Goal: Find specific page/section: Find specific page/section

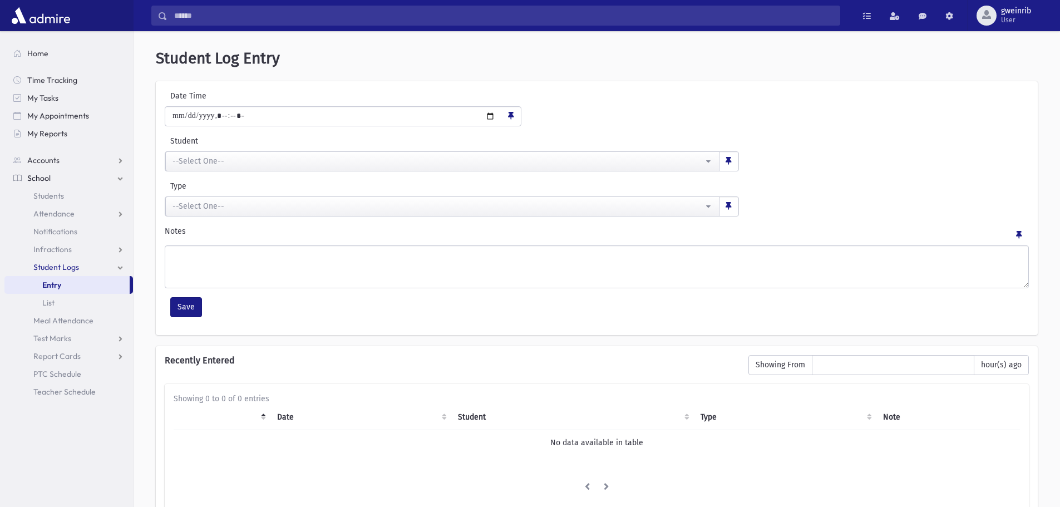
click at [81, 174] on link "School" at bounding box center [68, 178] width 129 height 18
click at [52, 181] on link "School" at bounding box center [68, 178] width 129 height 18
click at [52, 194] on span "Students" at bounding box center [48, 196] width 31 height 10
click at [36, 46] on link "Home" at bounding box center [68, 54] width 129 height 18
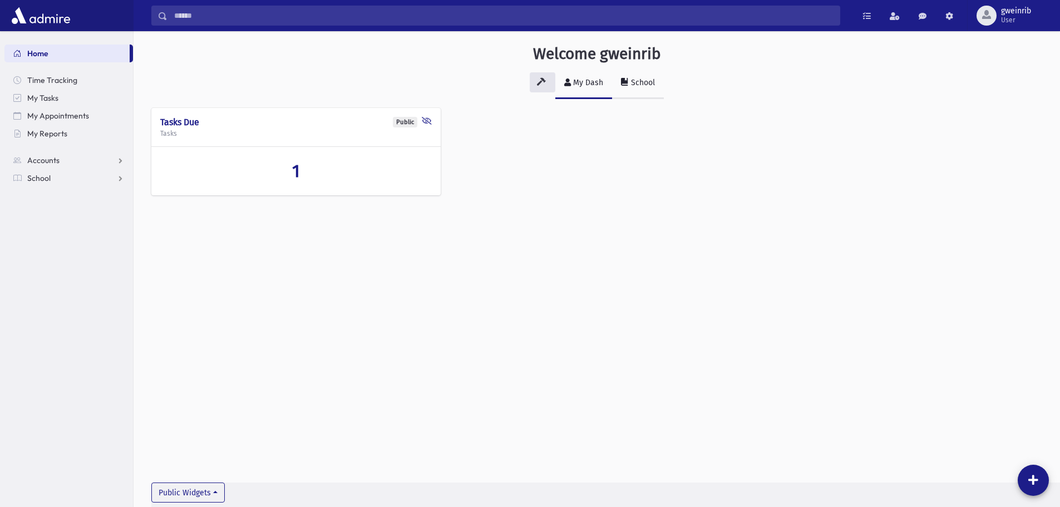
click at [627, 85] on icon at bounding box center [625, 82] width 8 height 8
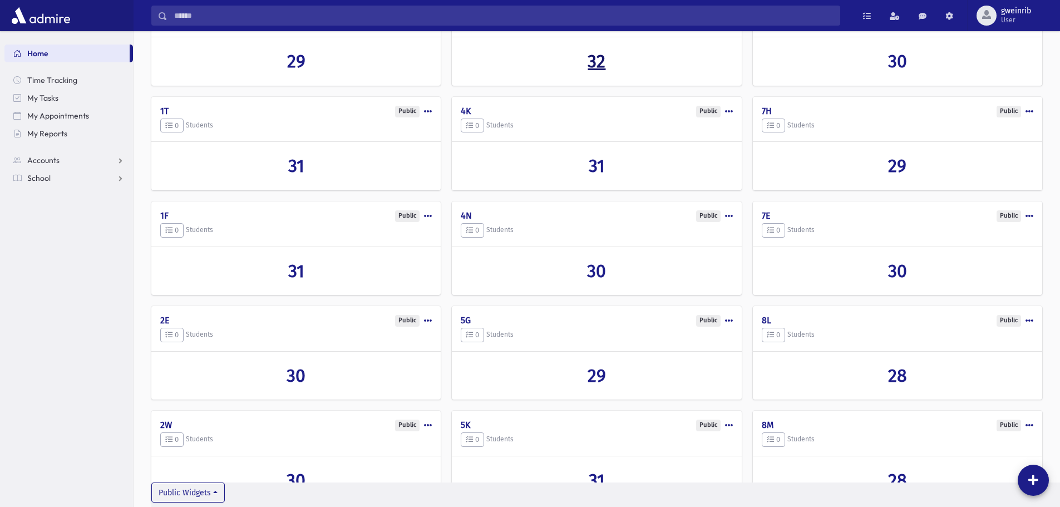
scroll to position [276, 0]
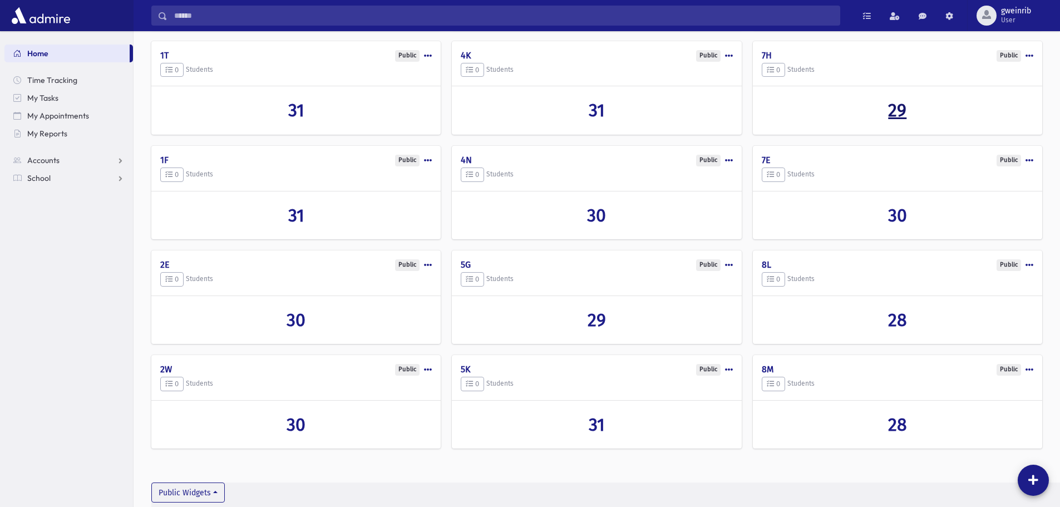
click at [897, 110] on span "29" at bounding box center [897, 110] width 18 height 21
click at [894, 217] on span "30" at bounding box center [897, 215] width 19 height 21
click at [899, 113] on span "29" at bounding box center [897, 110] width 18 height 21
click at [894, 214] on span "30" at bounding box center [897, 215] width 19 height 21
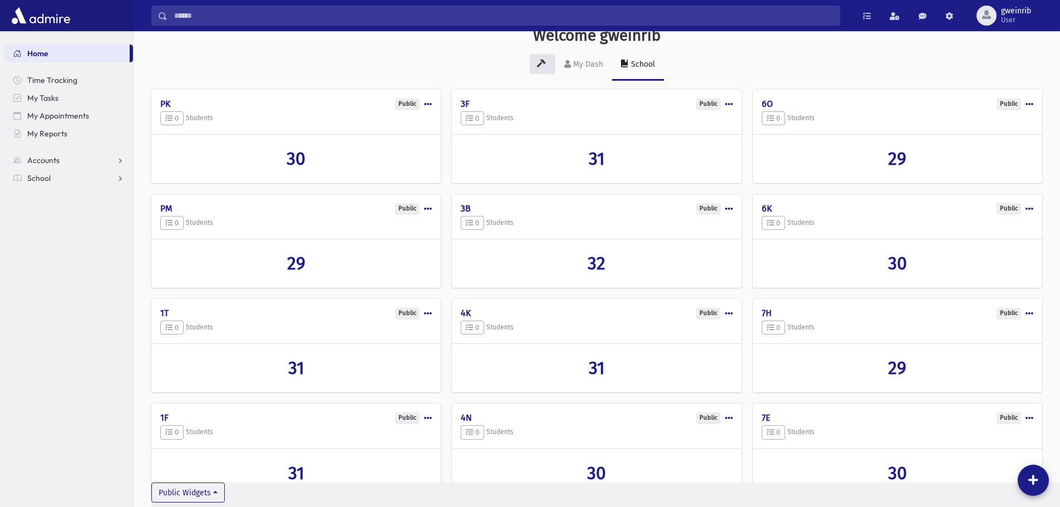
scroll to position [0, 0]
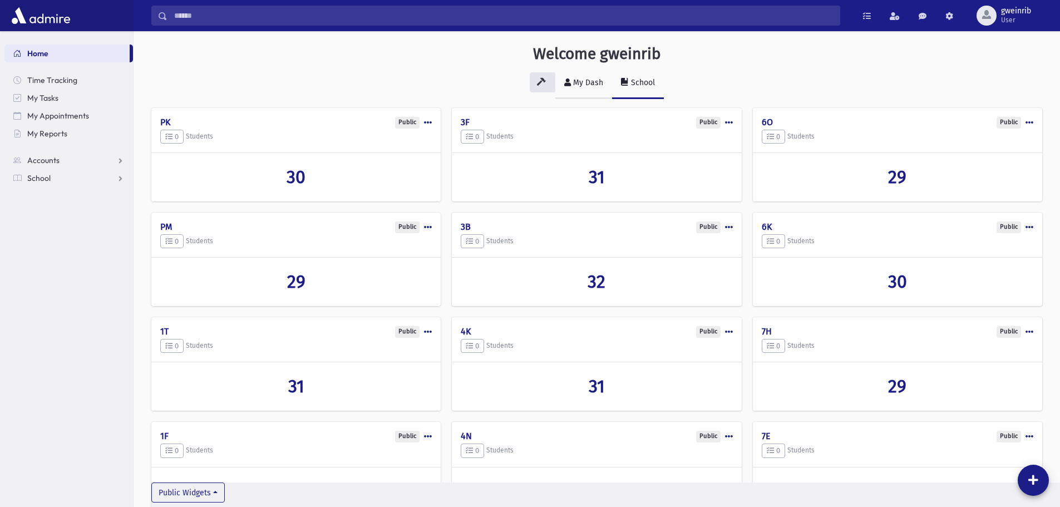
click at [576, 90] on link "My Dash" at bounding box center [583, 83] width 57 height 31
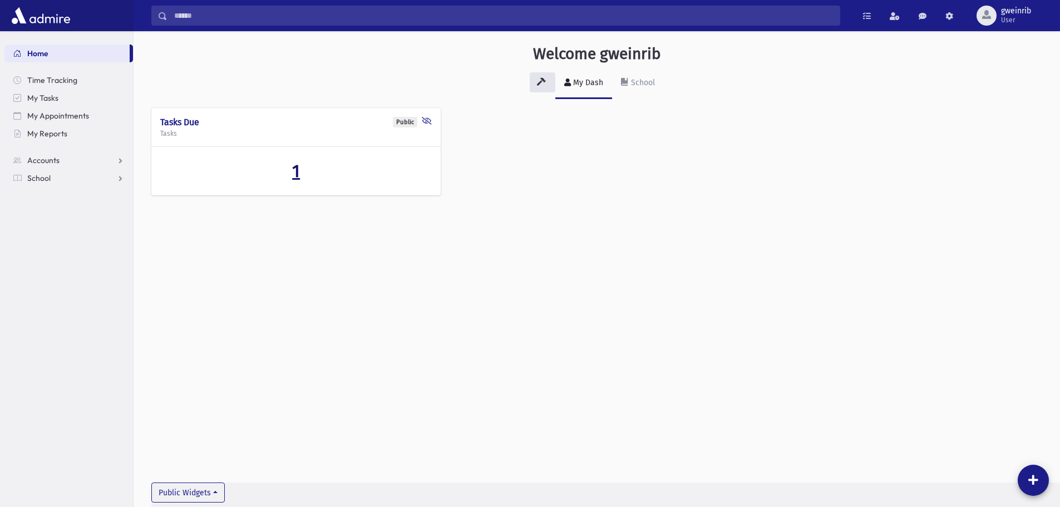
click at [296, 172] on span "1" at bounding box center [296, 170] width 8 height 21
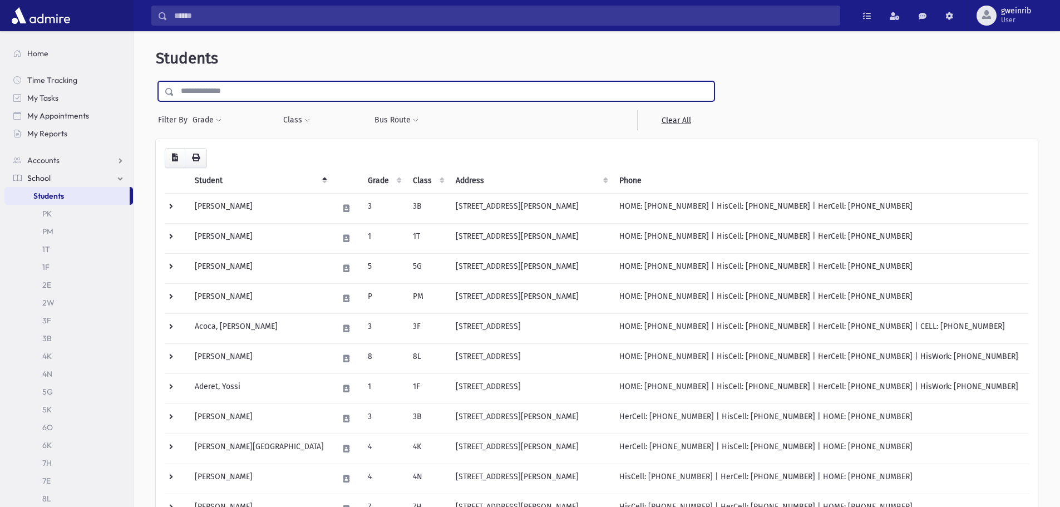
click at [348, 87] on input "text" at bounding box center [444, 91] width 540 height 20
type input "*"
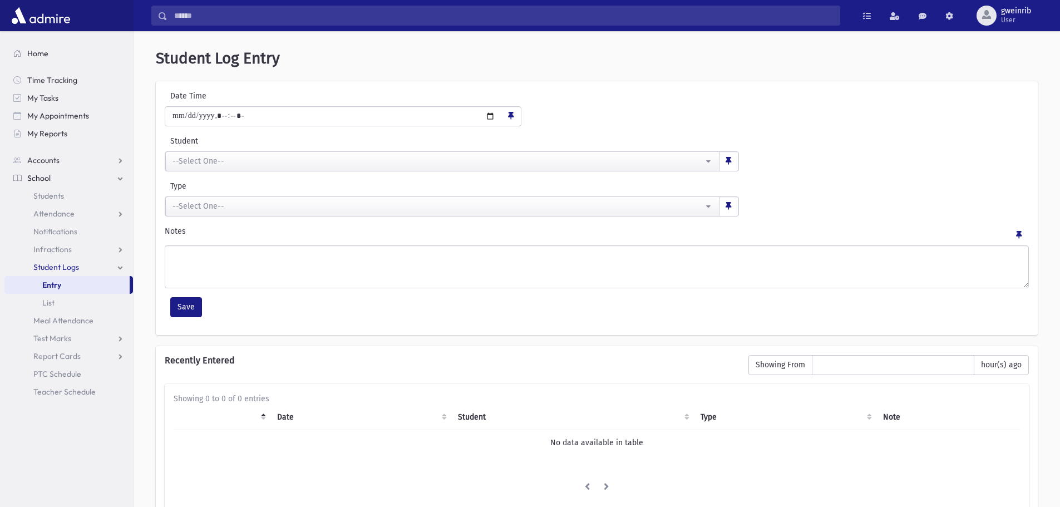
click at [51, 55] on link "Home" at bounding box center [68, 54] width 129 height 18
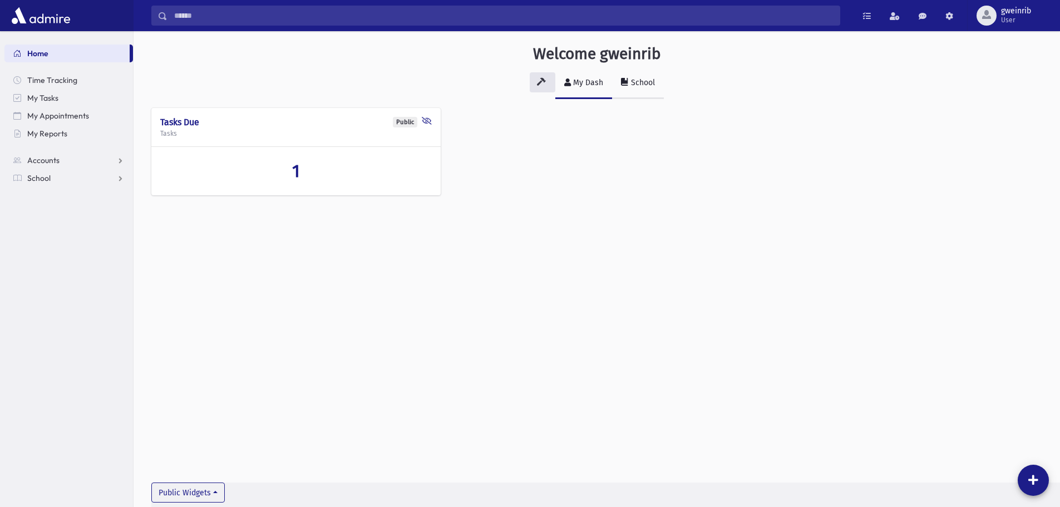
click at [647, 76] on link "School" at bounding box center [638, 83] width 52 height 31
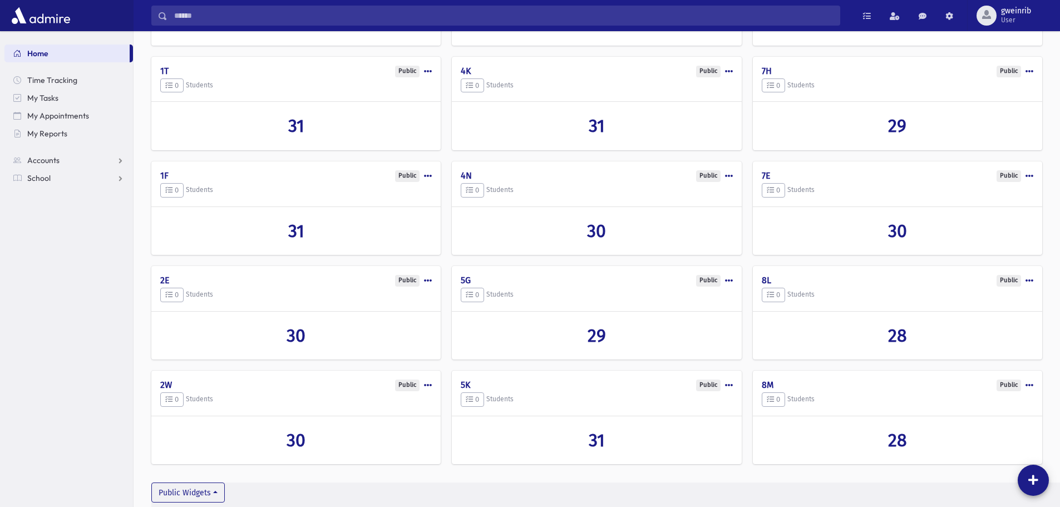
scroll to position [276, 0]
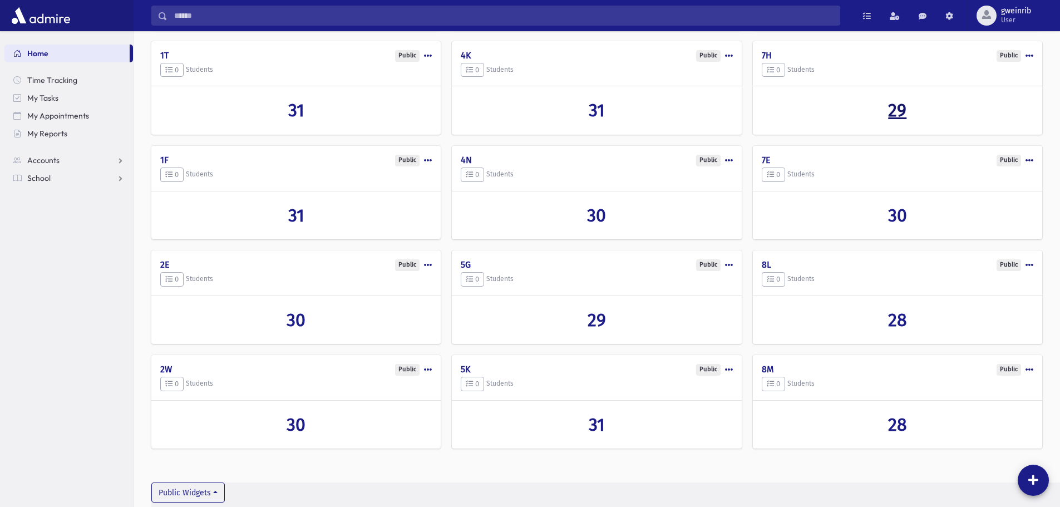
click at [892, 110] on span "29" at bounding box center [897, 110] width 18 height 21
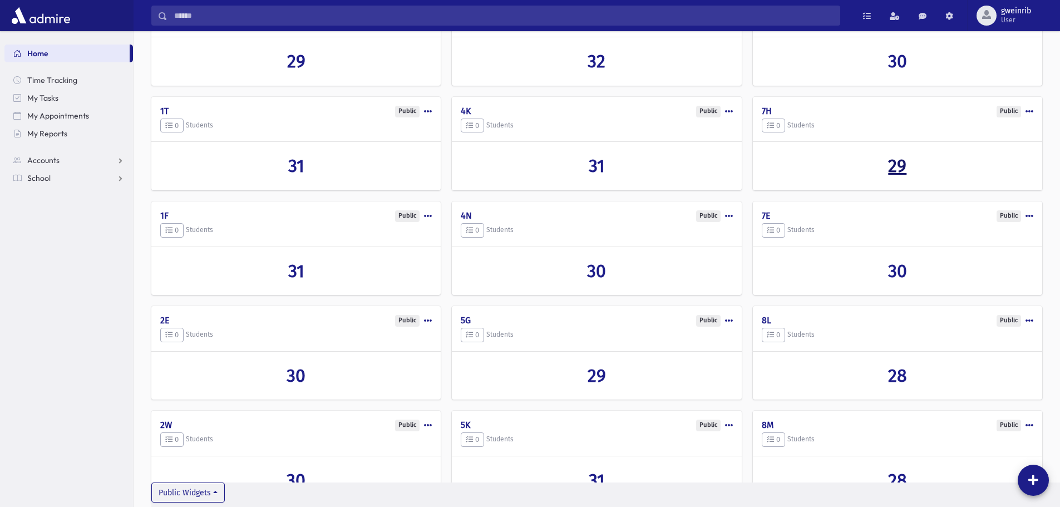
click at [889, 163] on span "29" at bounding box center [897, 165] width 18 height 21
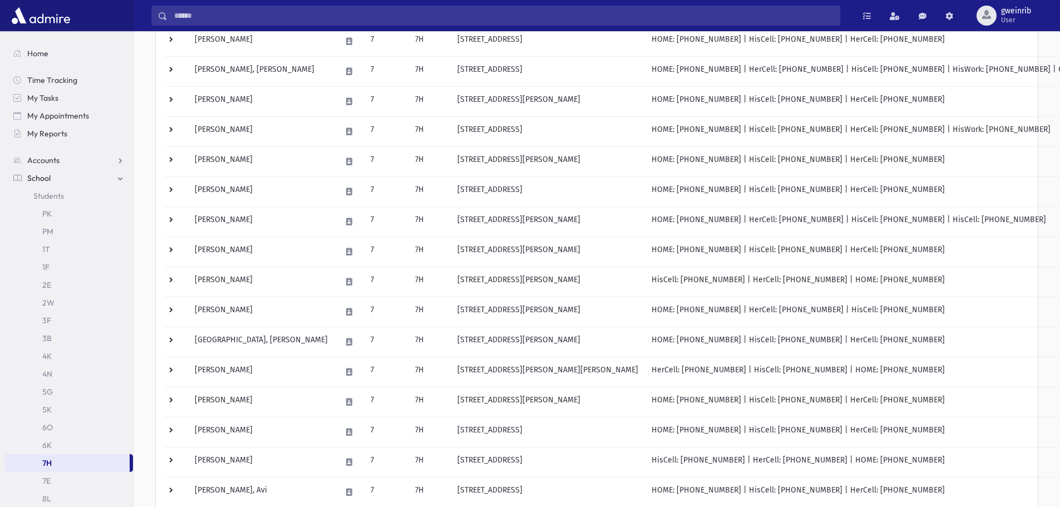
scroll to position [520, 0]
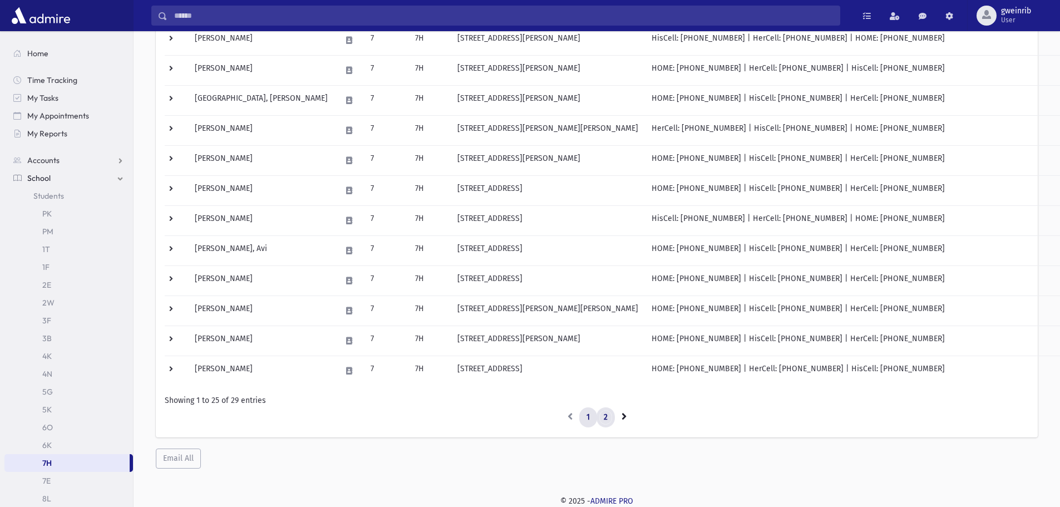
click at [611, 412] on link "2" at bounding box center [606, 417] width 18 height 20
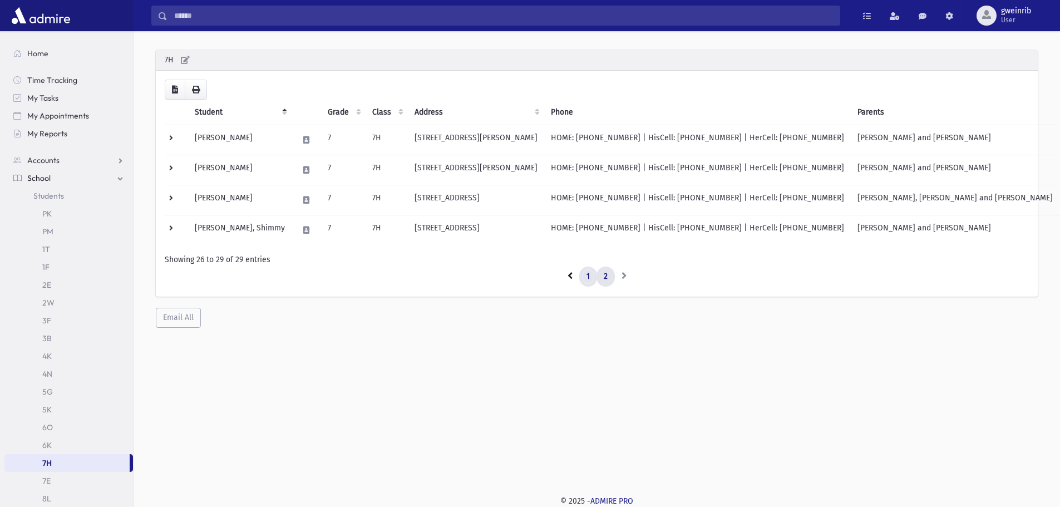
click at [587, 279] on link "1" at bounding box center [588, 277] width 18 height 20
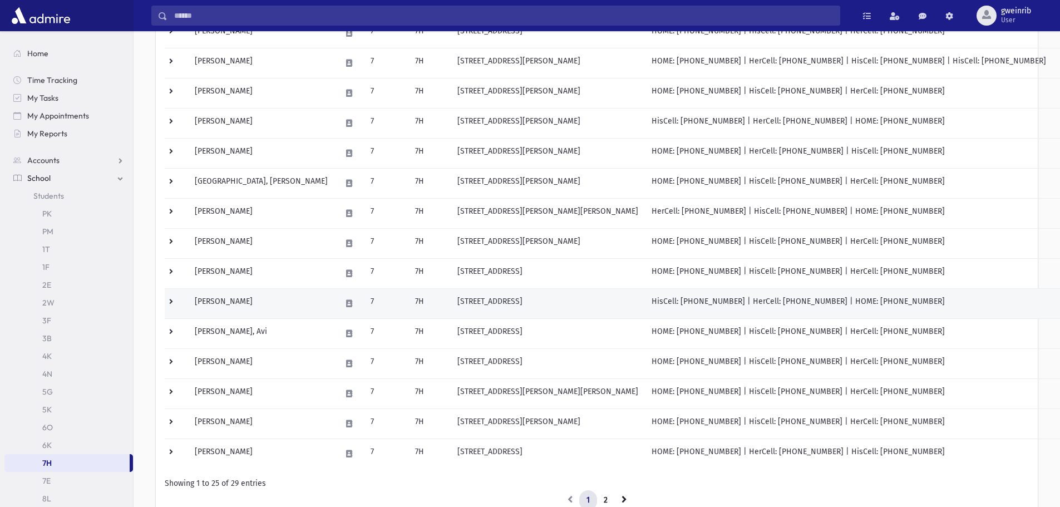
scroll to position [520, 0]
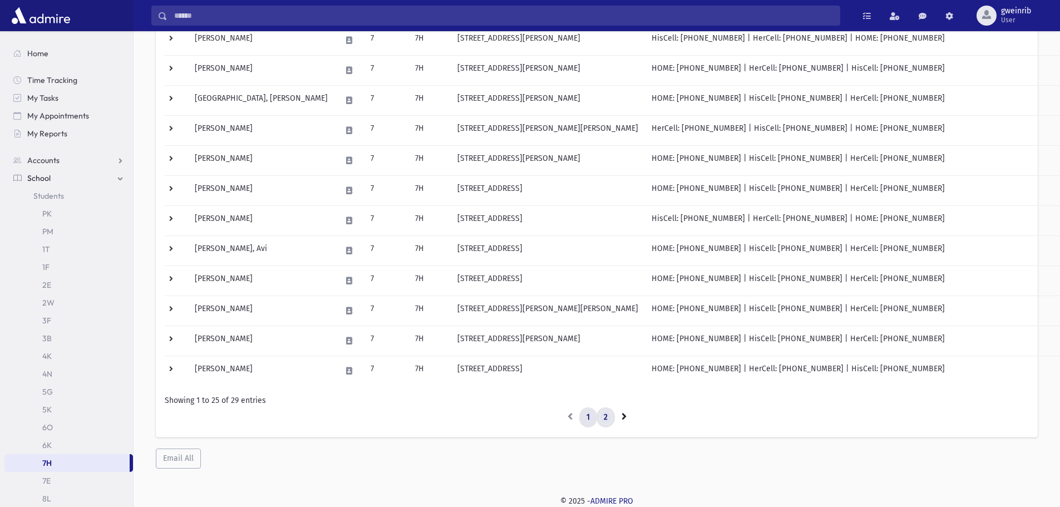
click at [603, 415] on link "2" at bounding box center [606, 417] width 18 height 20
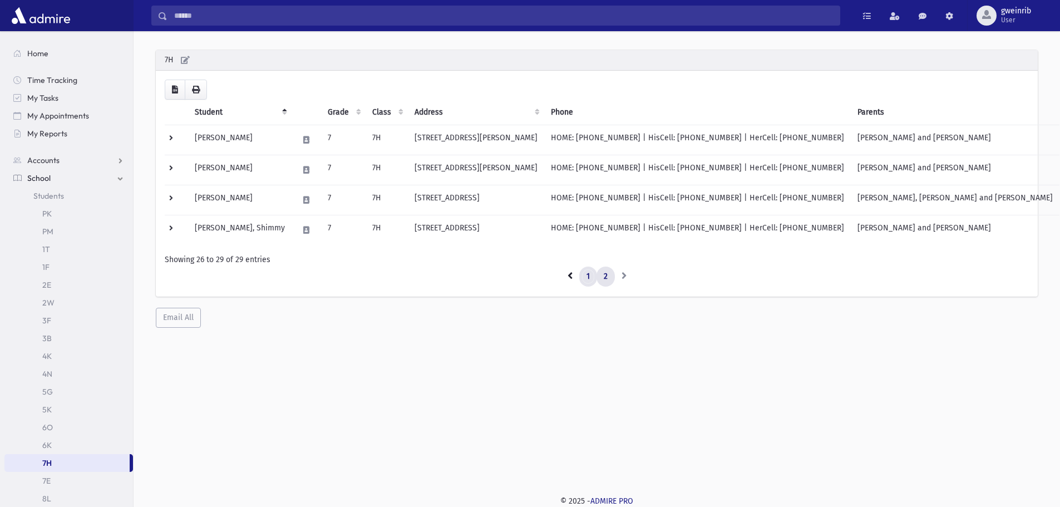
click at [593, 273] on link "1" at bounding box center [588, 277] width 18 height 20
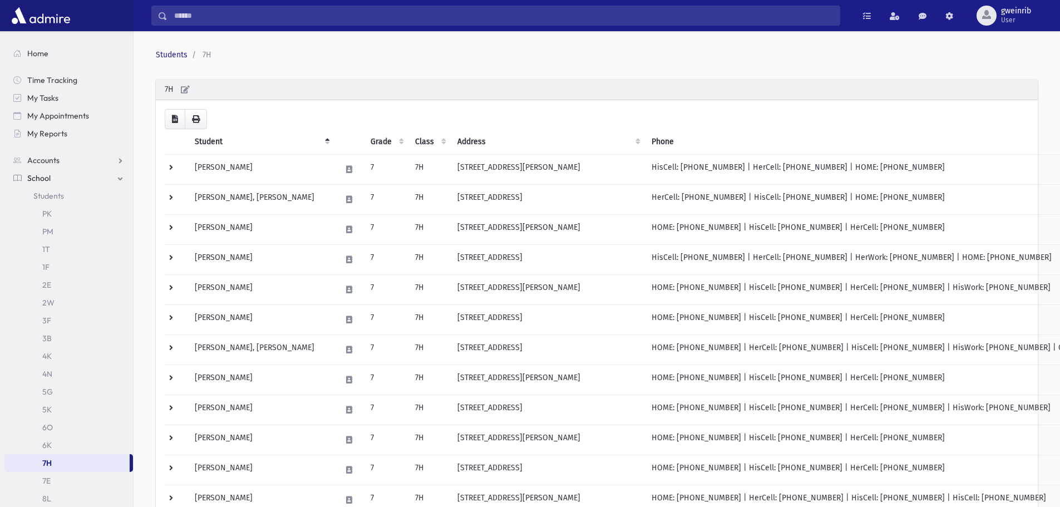
scroll to position [30, 0]
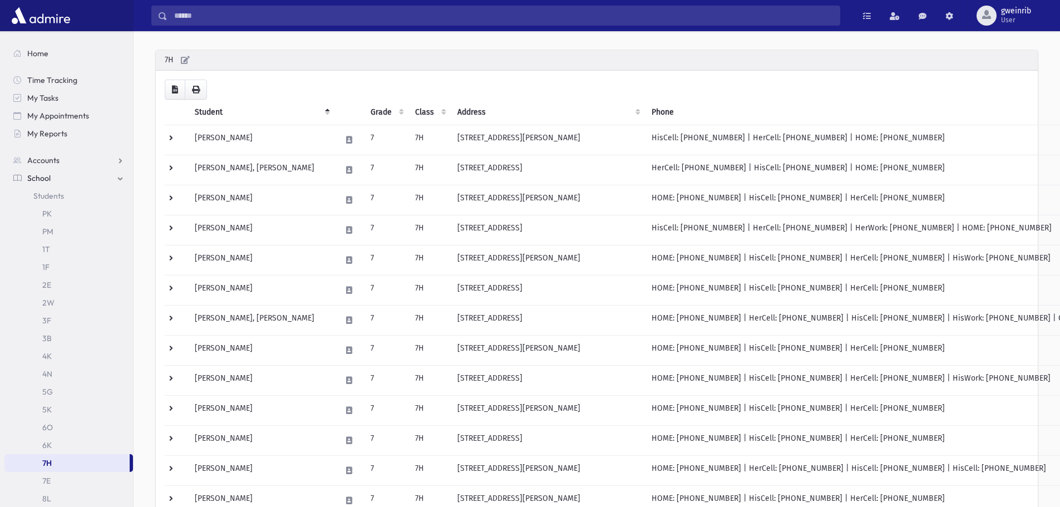
scroll to position [520, 0]
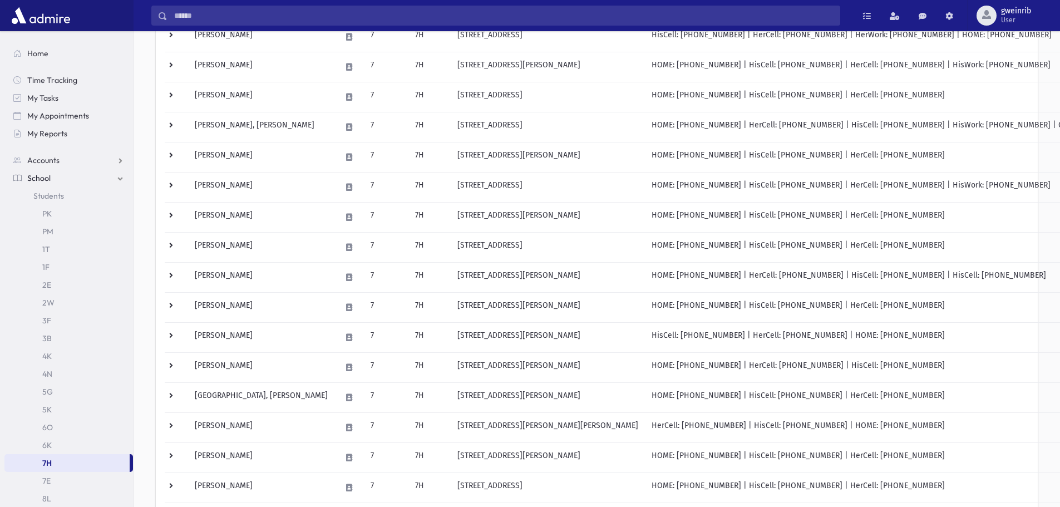
scroll to position [501, 0]
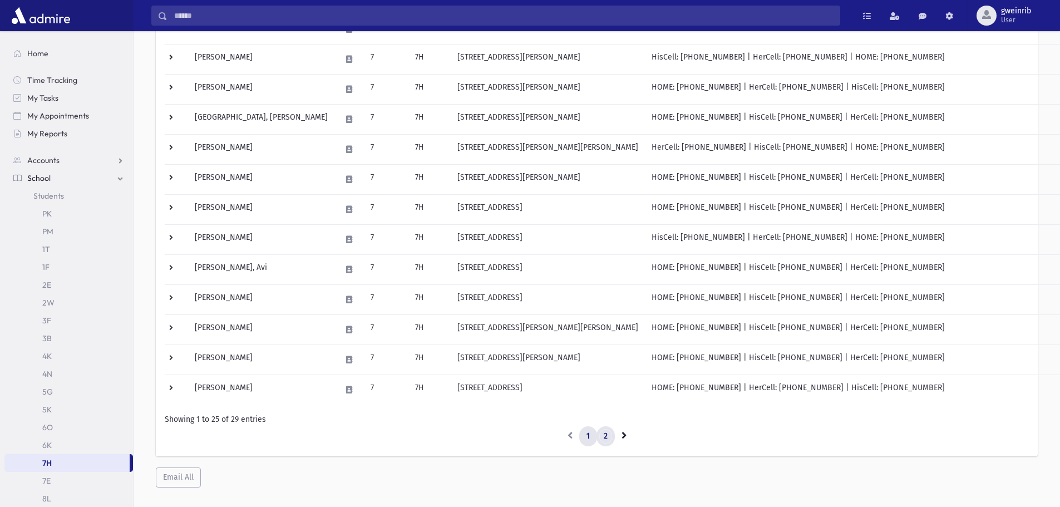
click at [602, 439] on link "2" at bounding box center [606, 436] width 18 height 20
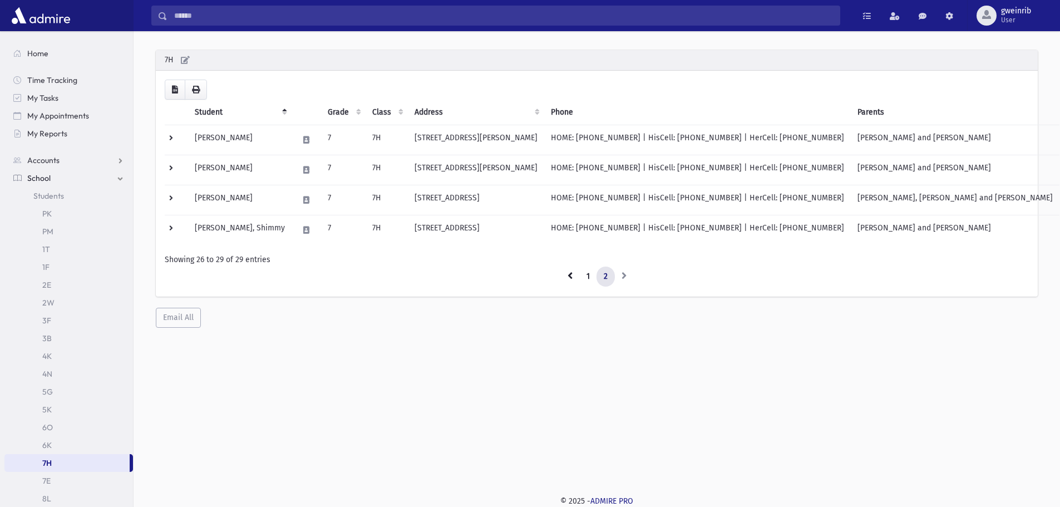
scroll to position [30, 0]
click at [587, 275] on link "1" at bounding box center [588, 277] width 18 height 20
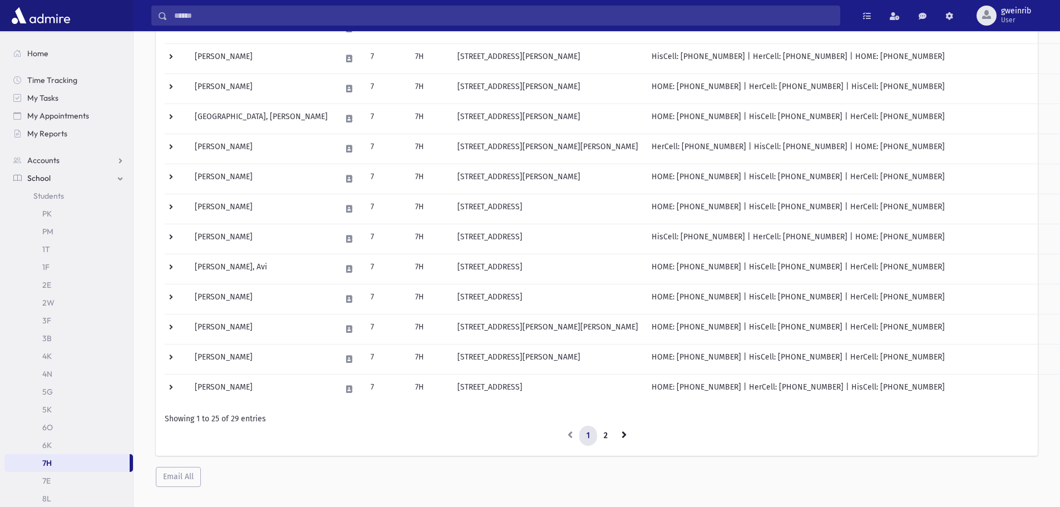
scroll to position [520, 0]
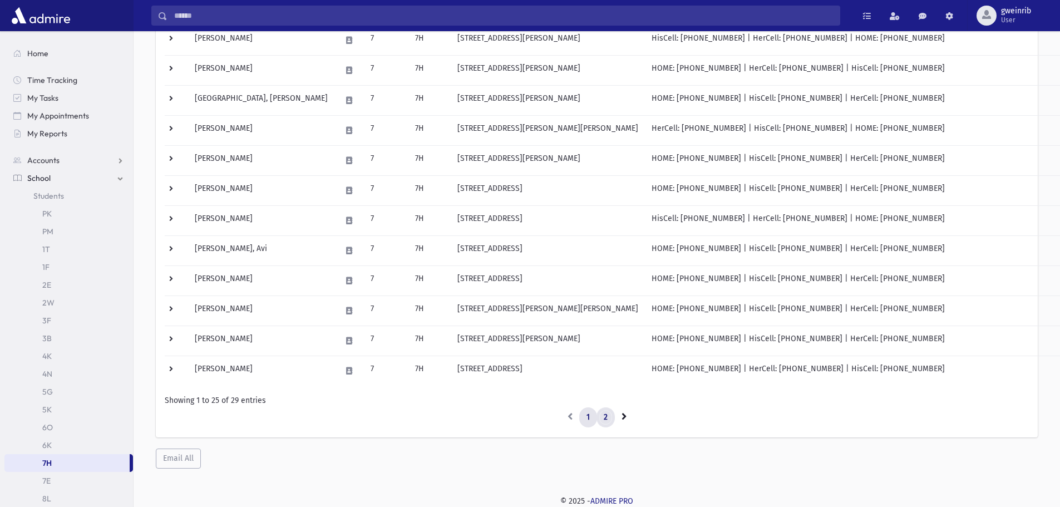
click at [602, 412] on link "2" at bounding box center [606, 417] width 18 height 20
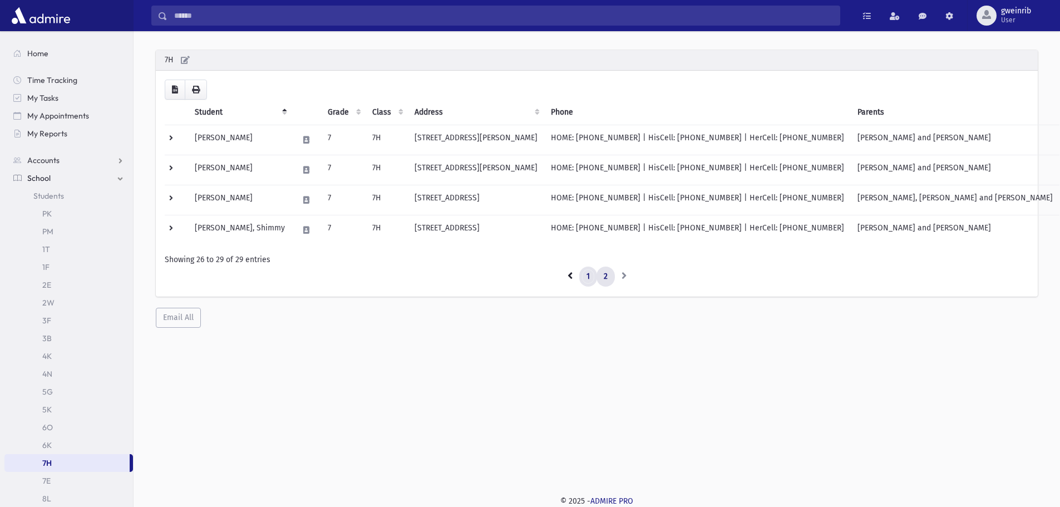
click at [584, 272] on link "1" at bounding box center [588, 277] width 18 height 20
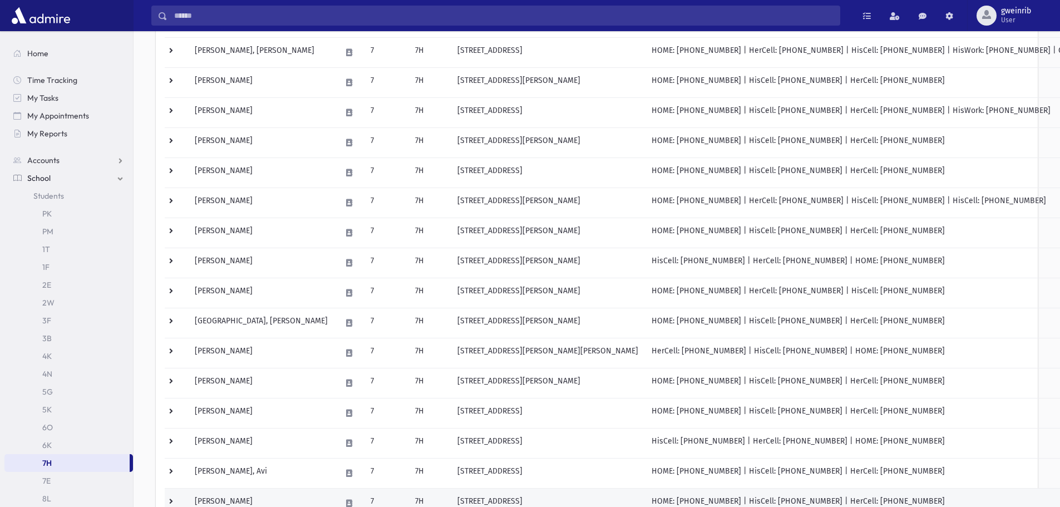
scroll to position [19, 0]
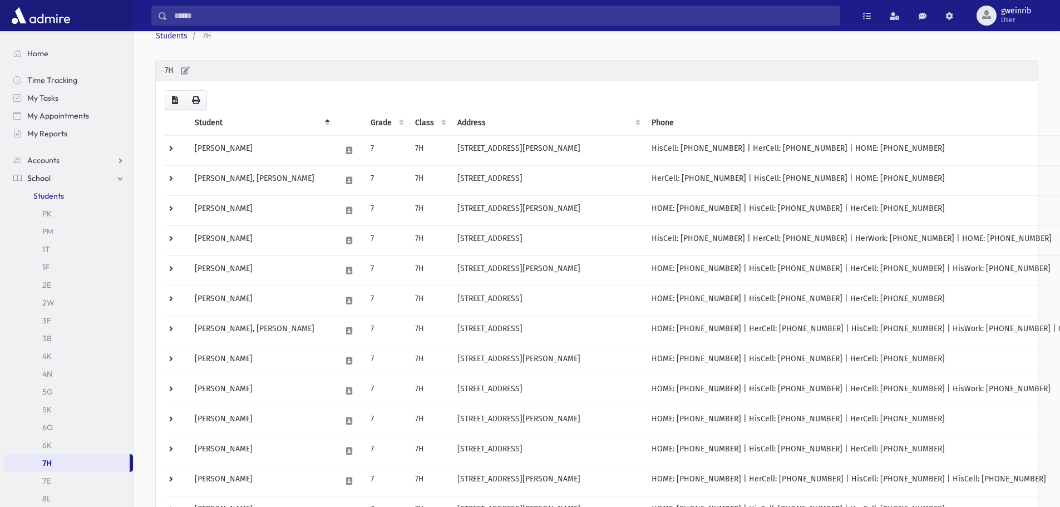
click at [78, 201] on link "Students" at bounding box center [68, 196] width 129 height 18
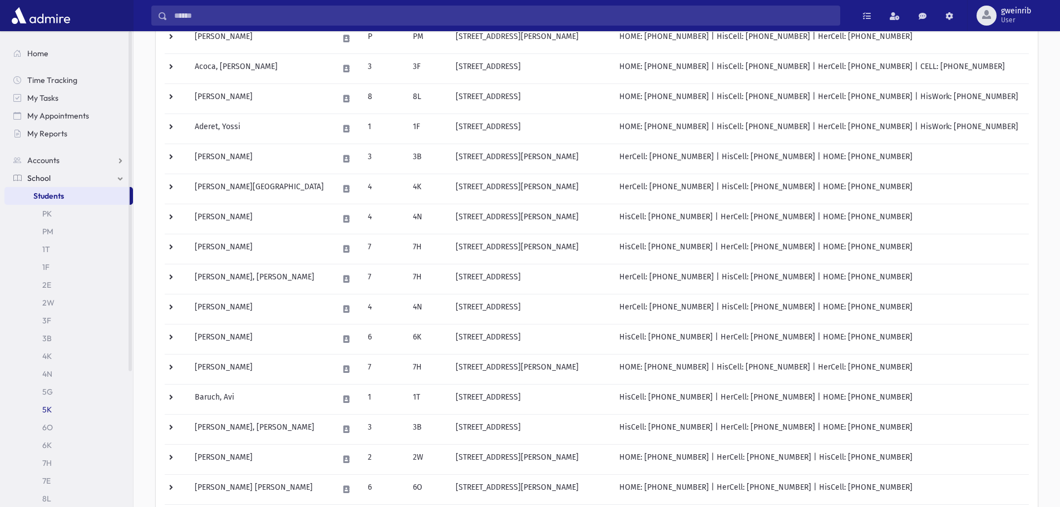
scroll to position [223, 0]
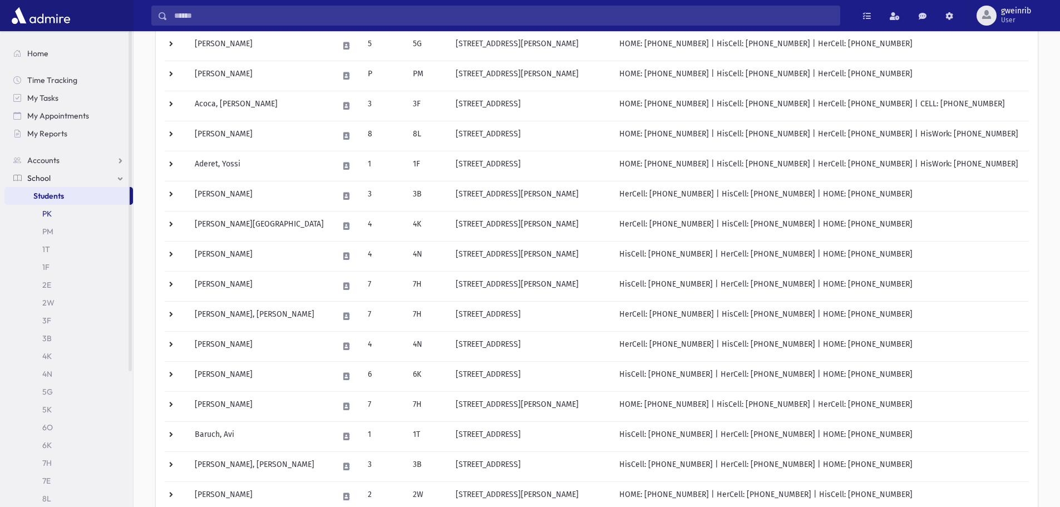
click at [57, 210] on link "PK" at bounding box center [68, 214] width 129 height 18
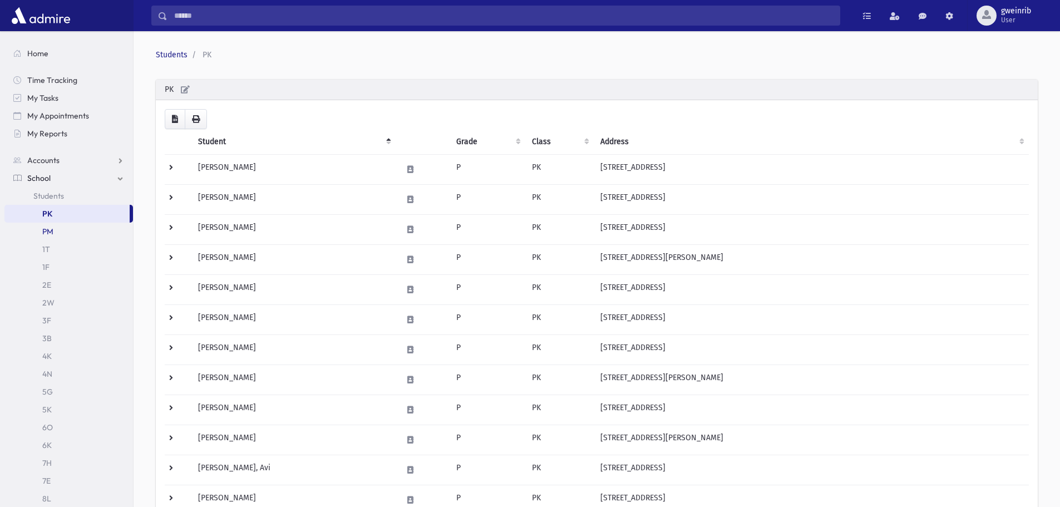
click at [48, 231] on link "PM" at bounding box center [68, 232] width 129 height 18
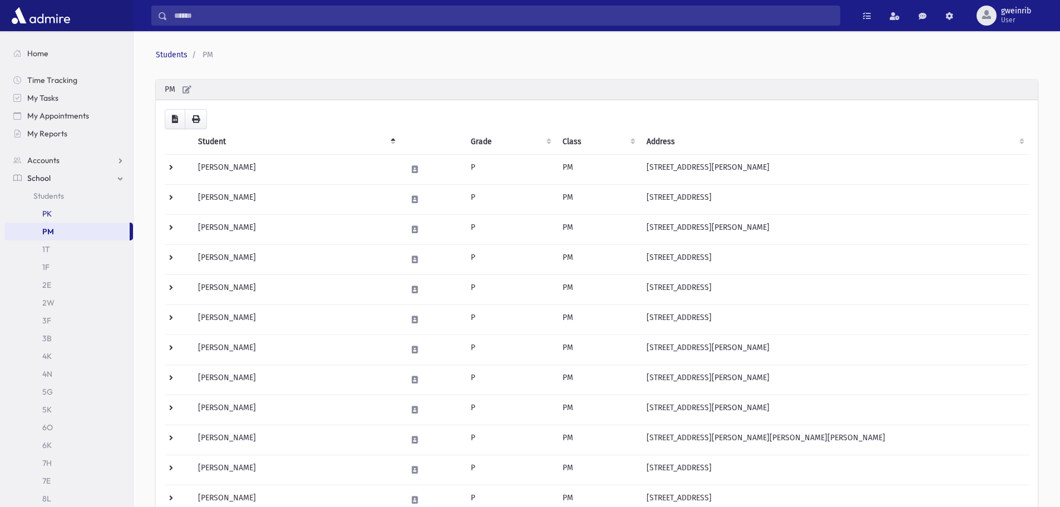
click at [55, 213] on link "PK" at bounding box center [68, 214] width 129 height 18
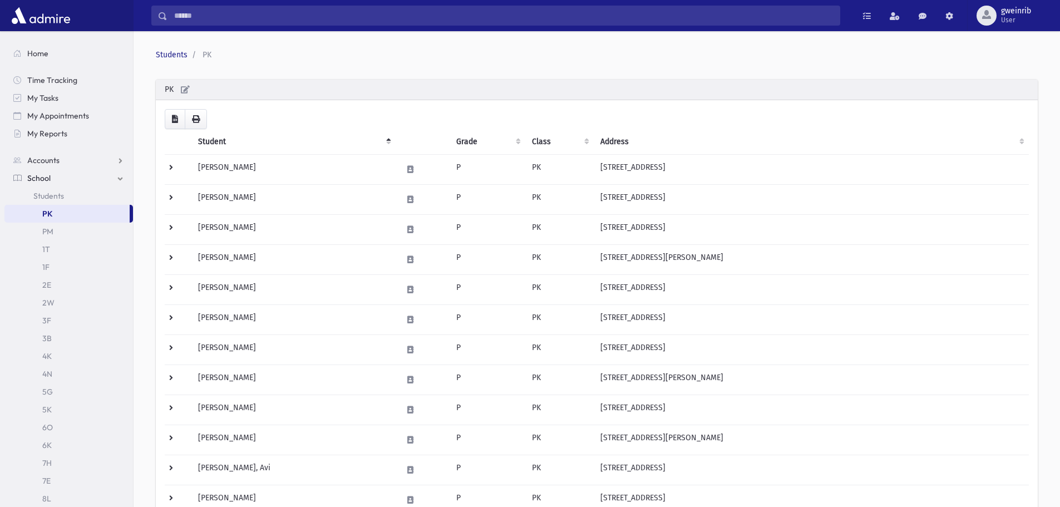
click at [43, 174] on span "School" at bounding box center [38, 178] width 23 height 10
click at [44, 231] on link "PM" at bounding box center [68, 232] width 129 height 18
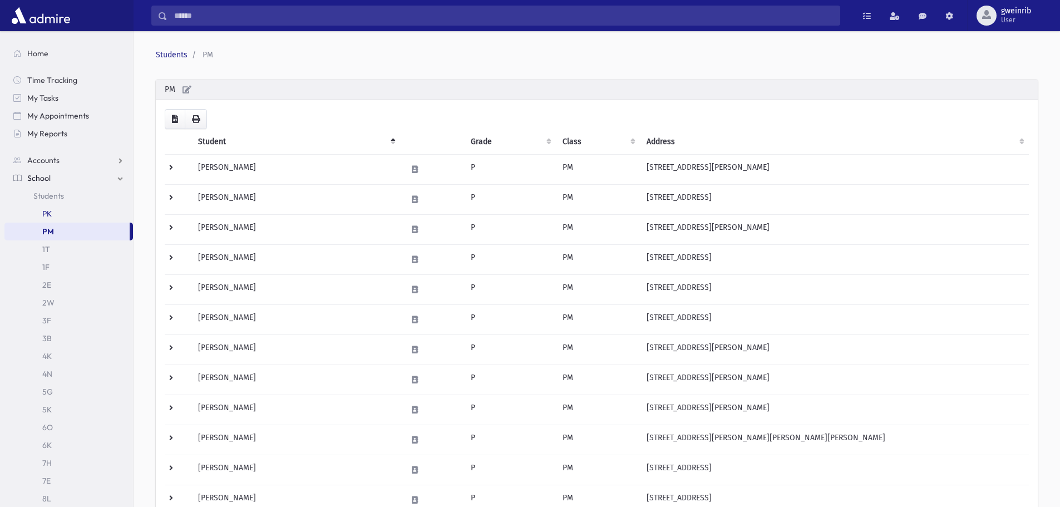
click at [51, 209] on link "PK" at bounding box center [68, 214] width 129 height 18
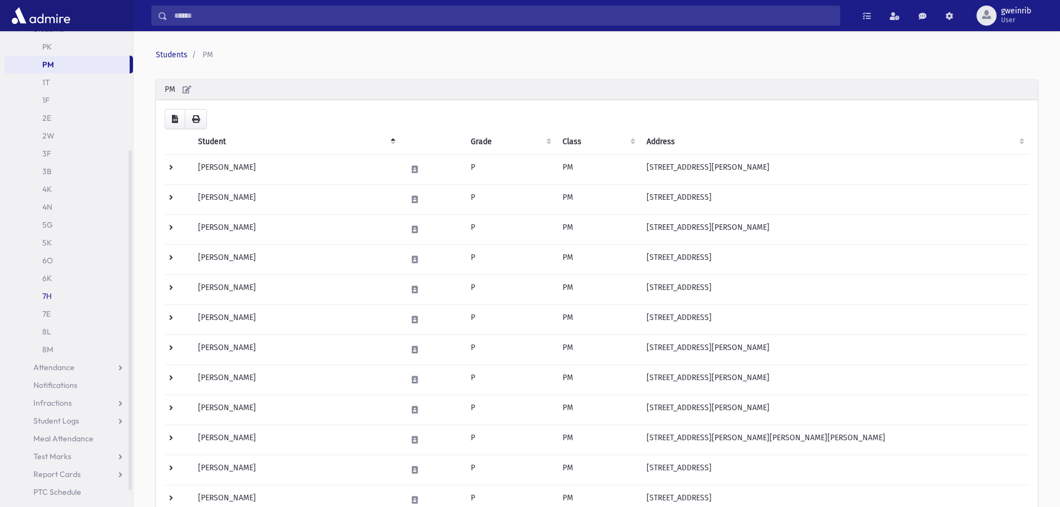
click at [61, 294] on link "7H" at bounding box center [68, 296] width 129 height 18
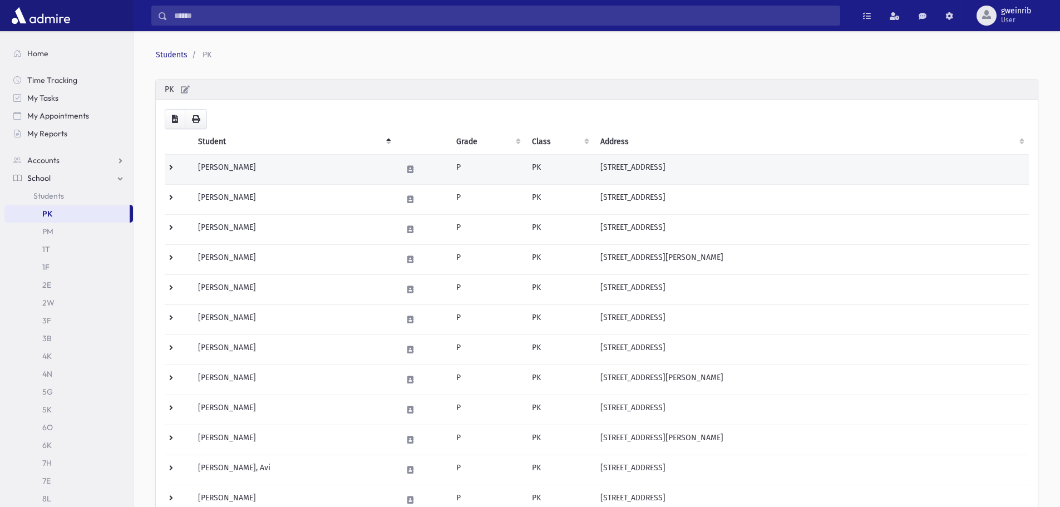
click at [293, 165] on td "[PERSON_NAME]" at bounding box center [293, 170] width 204 height 30
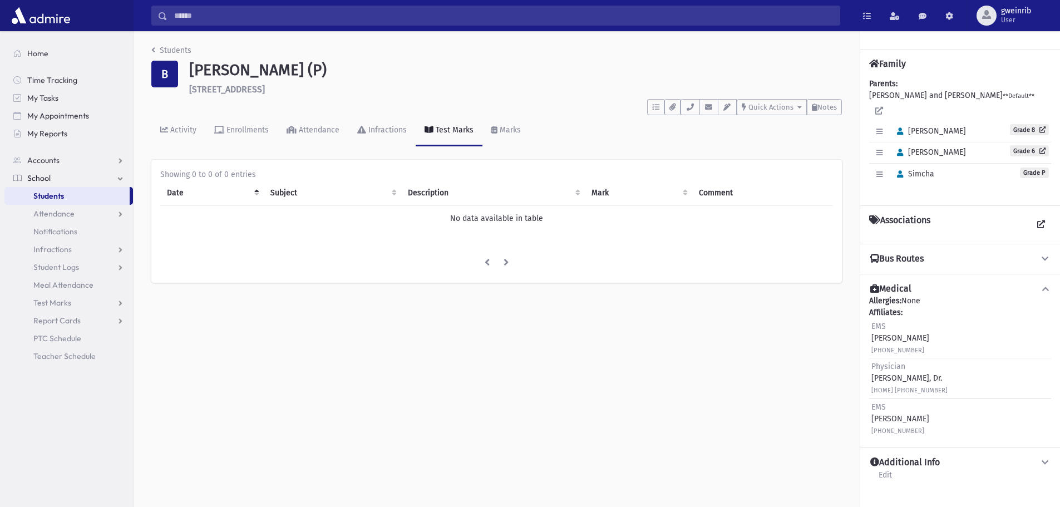
click at [46, 175] on span "School" at bounding box center [38, 178] width 23 height 10
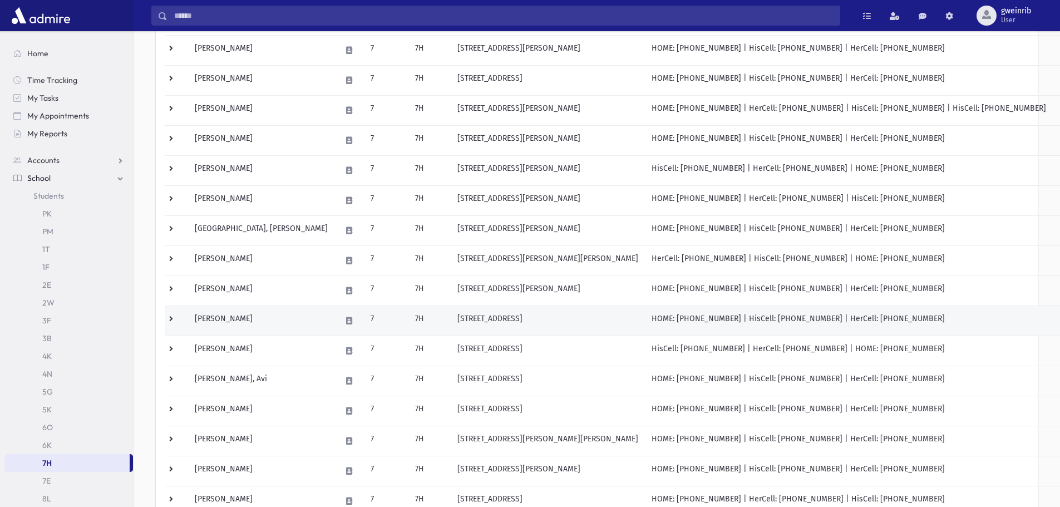
scroll to position [520, 0]
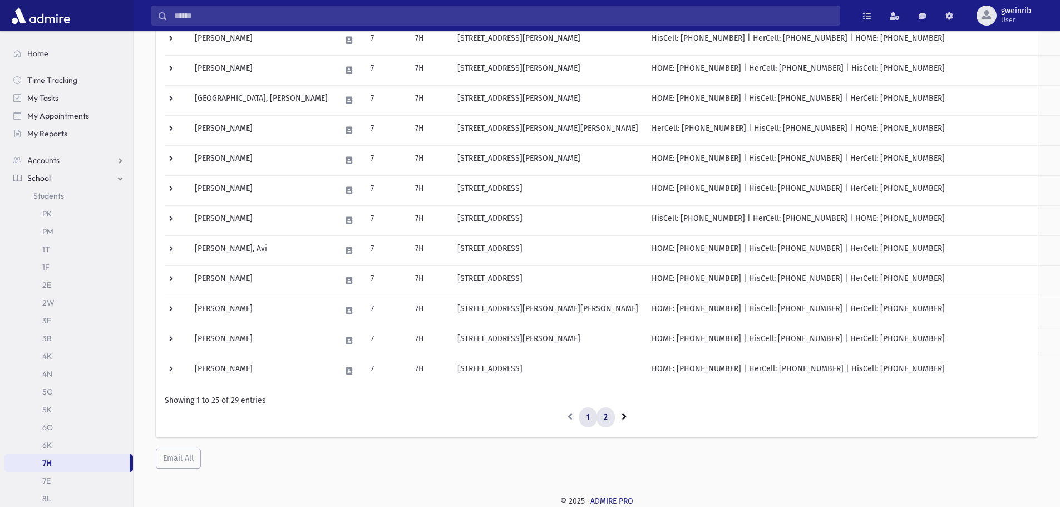
click at [604, 419] on link "2" at bounding box center [606, 417] width 18 height 20
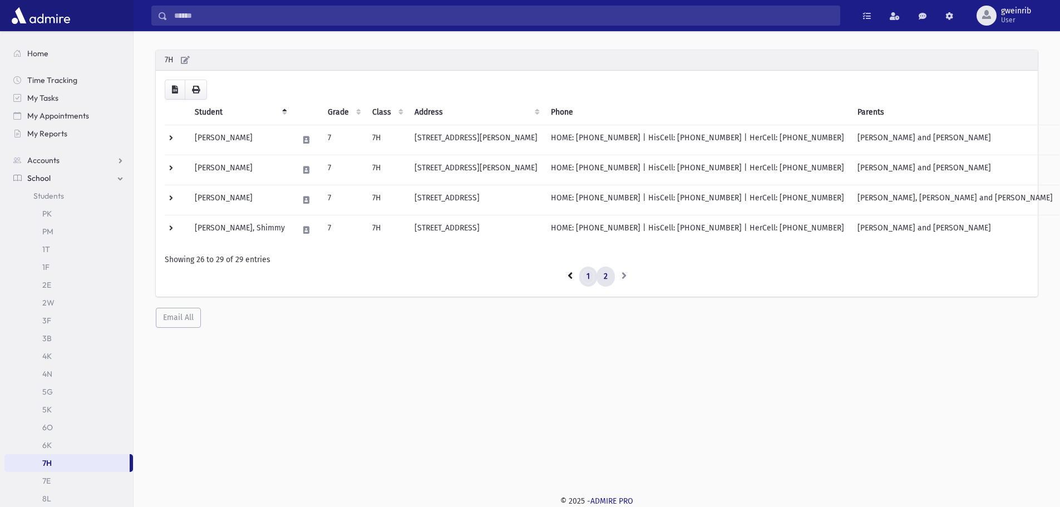
click at [594, 272] on link "1" at bounding box center [588, 277] width 18 height 20
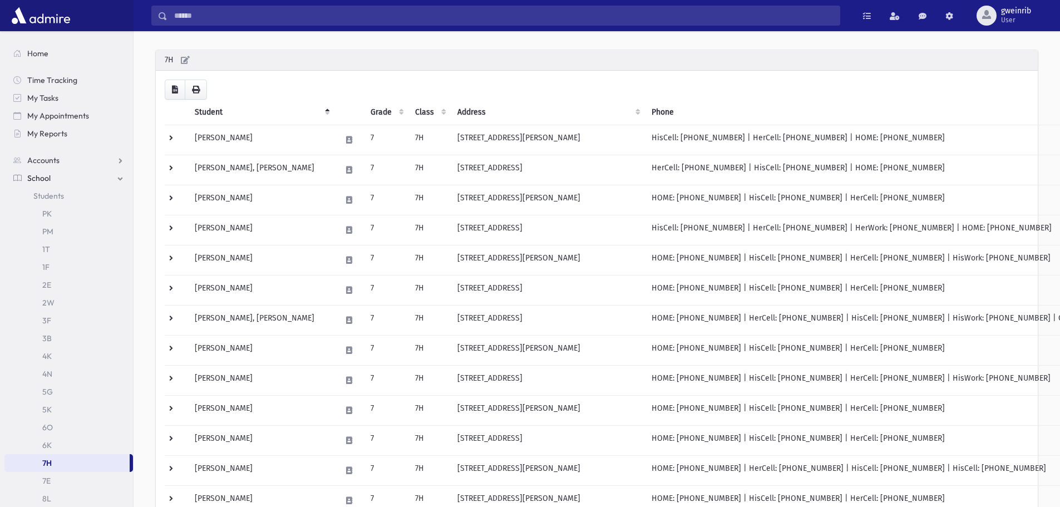
scroll to position [520, 0]
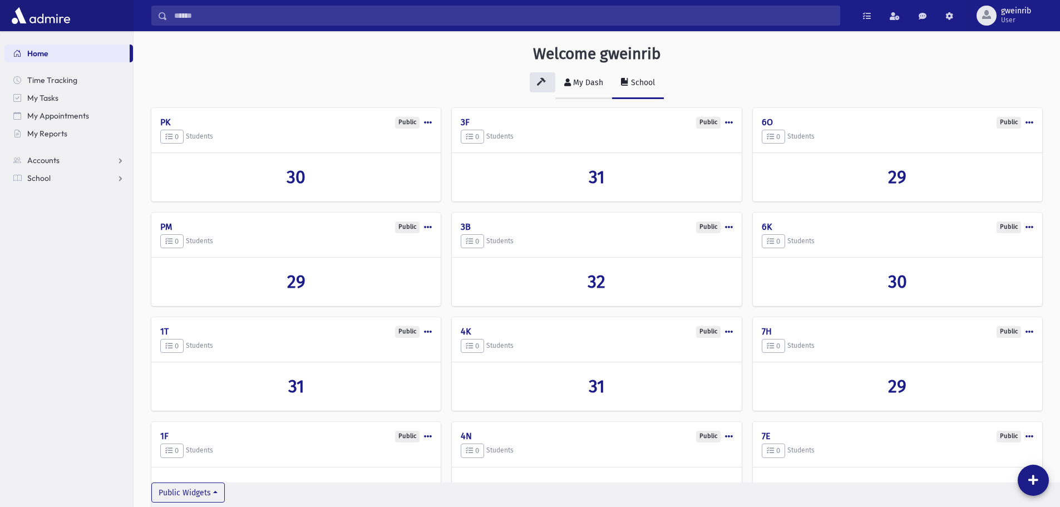
click at [594, 80] on div "My Dash" at bounding box center [587, 82] width 32 height 9
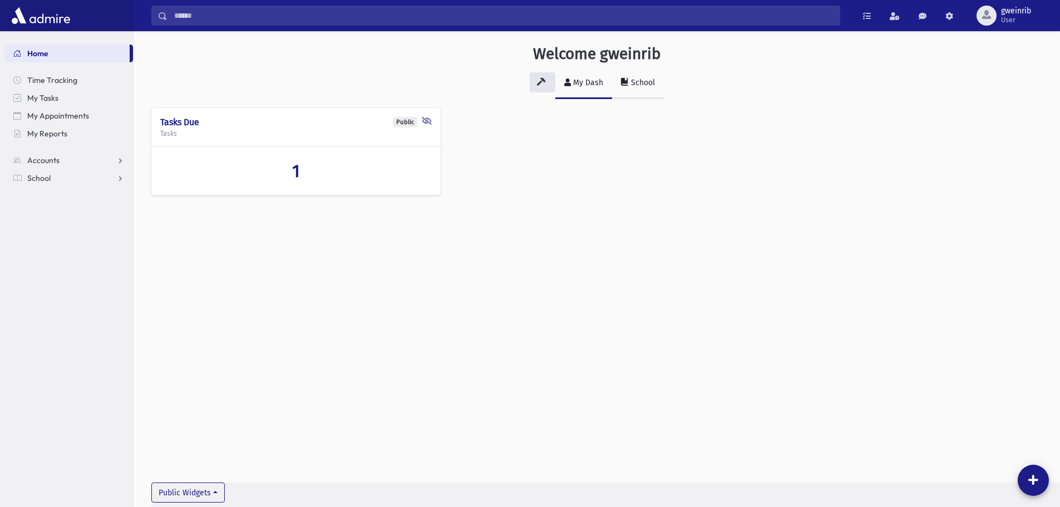
click at [628, 81] on icon at bounding box center [625, 82] width 8 height 8
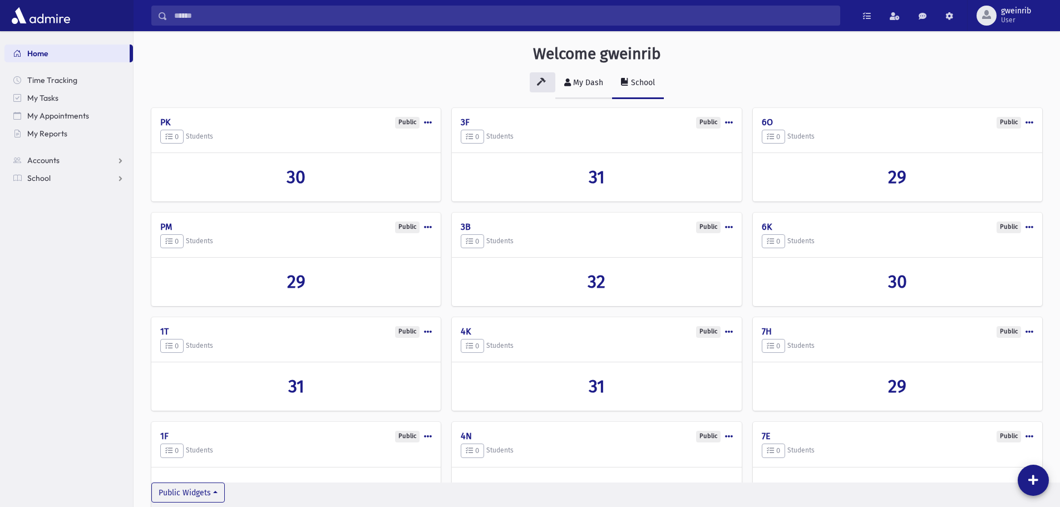
click at [584, 81] on div "My Dash" at bounding box center [587, 82] width 32 height 9
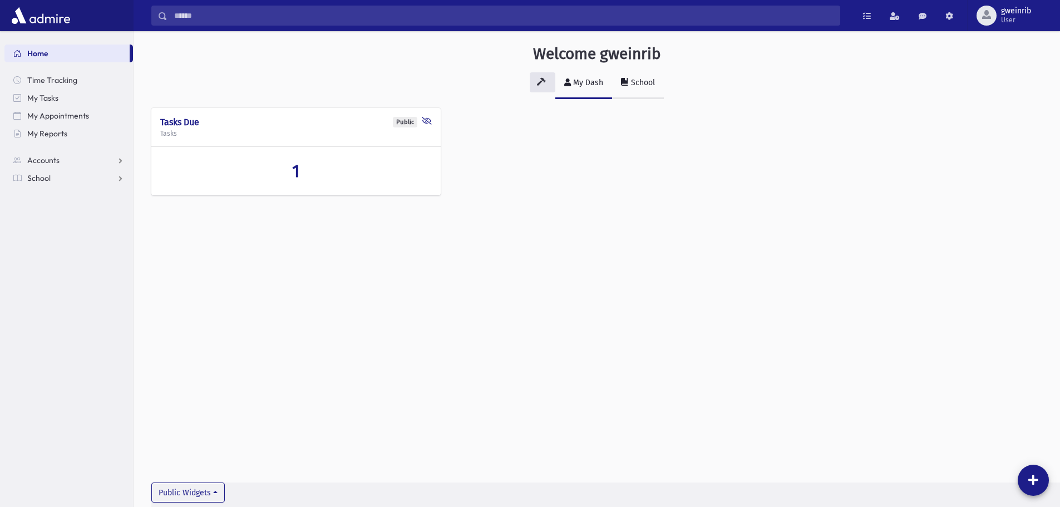
click at [628, 85] on icon at bounding box center [625, 82] width 8 height 8
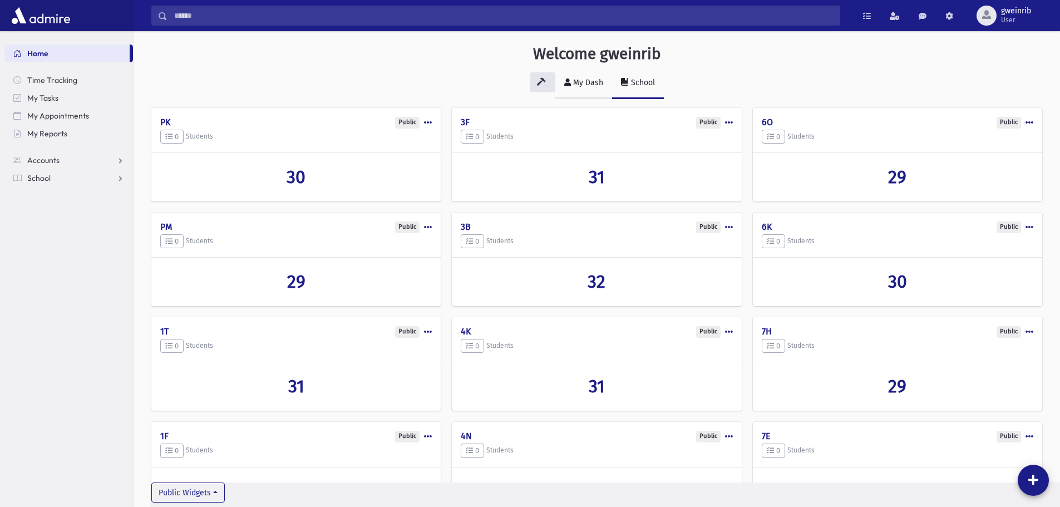
click at [586, 81] on div "My Dash" at bounding box center [587, 82] width 32 height 9
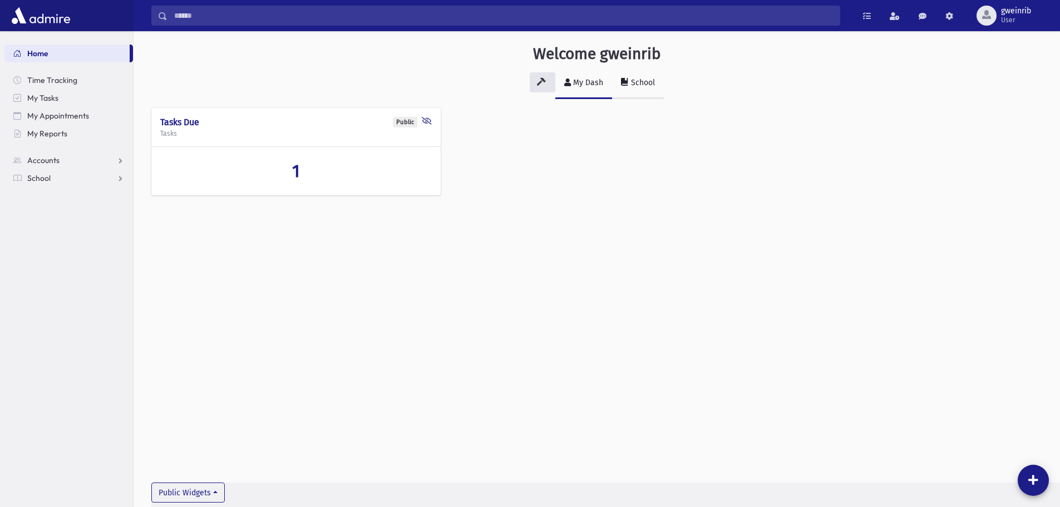
click at [631, 79] on div "School" at bounding box center [642, 82] width 26 height 9
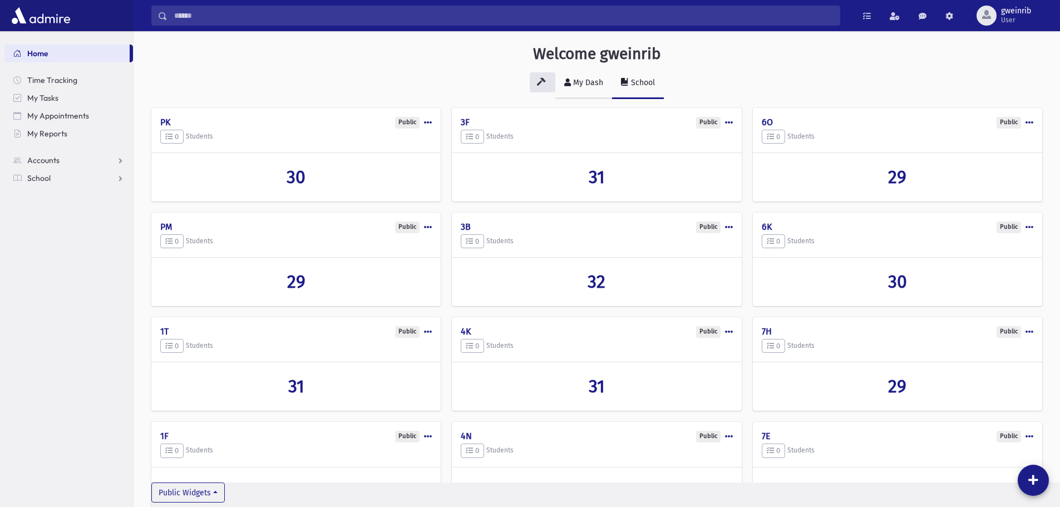
click at [581, 87] on link "My Dash" at bounding box center [583, 83] width 57 height 31
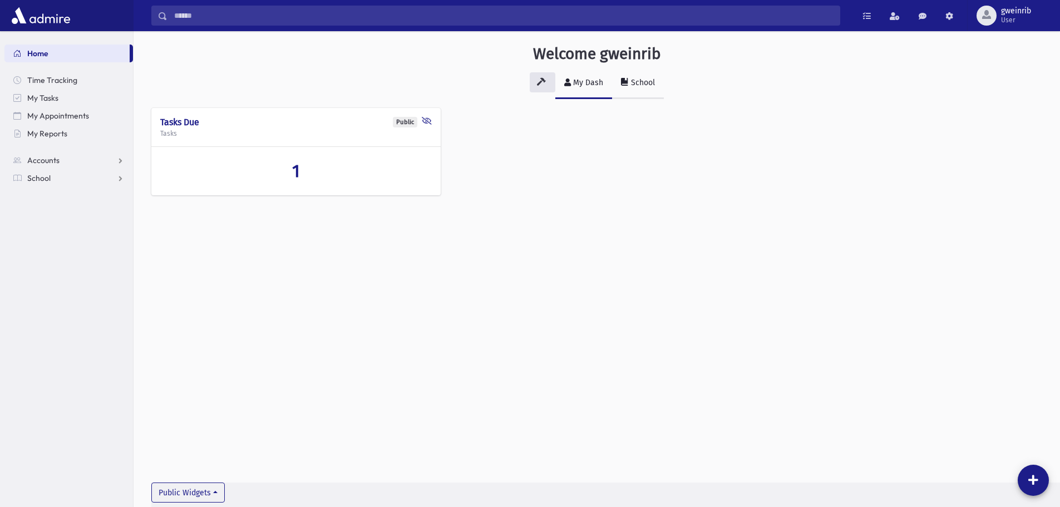
click at [653, 85] on div "School" at bounding box center [642, 82] width 26 height 9
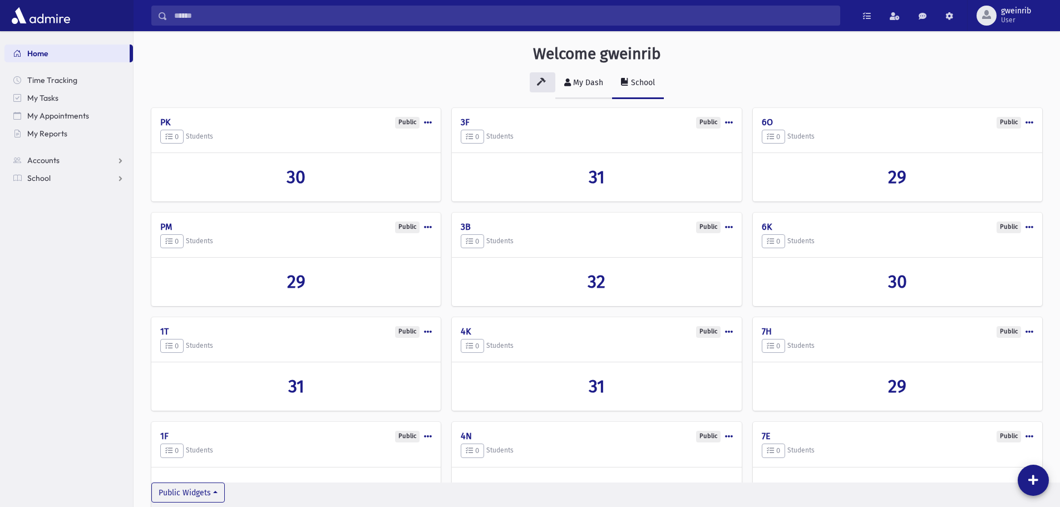
click at [594, 87] on div "My Dash" at bounding box center [587, 82] width 32 height 9
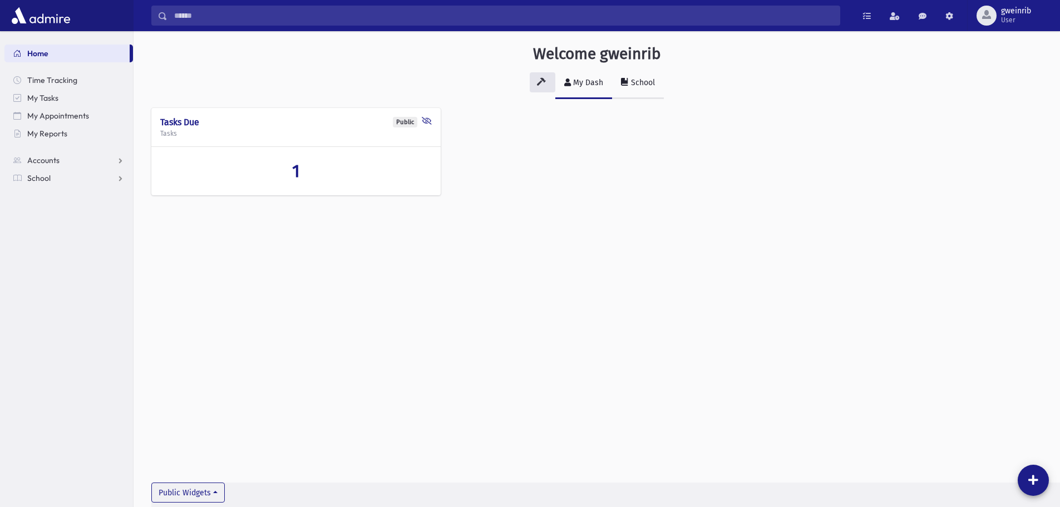
click at [651, 87] on link "School" at bounding box center [638, 83] width 52 height 31
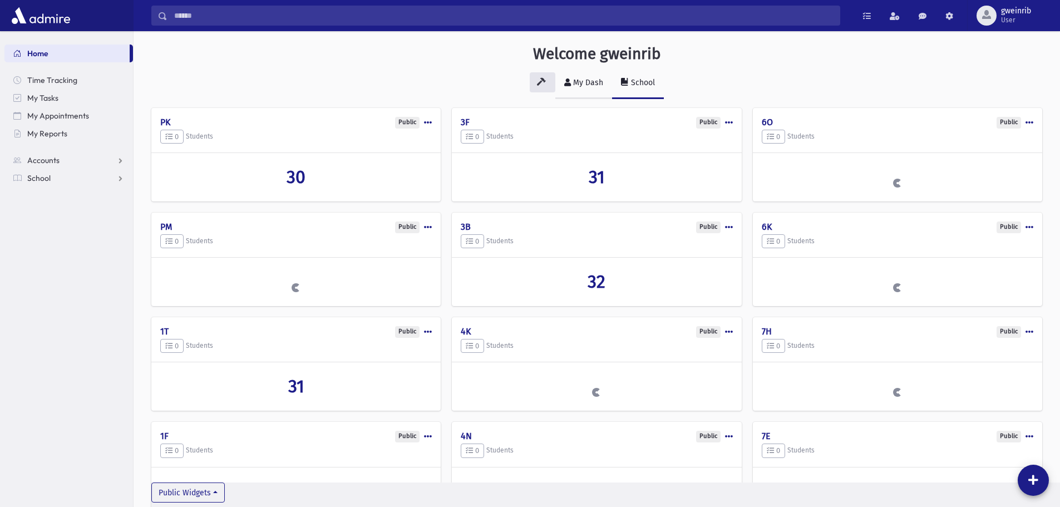
click at [589, 86] on div "My Dash" at bounding box center [587, 82] width 32 height 9
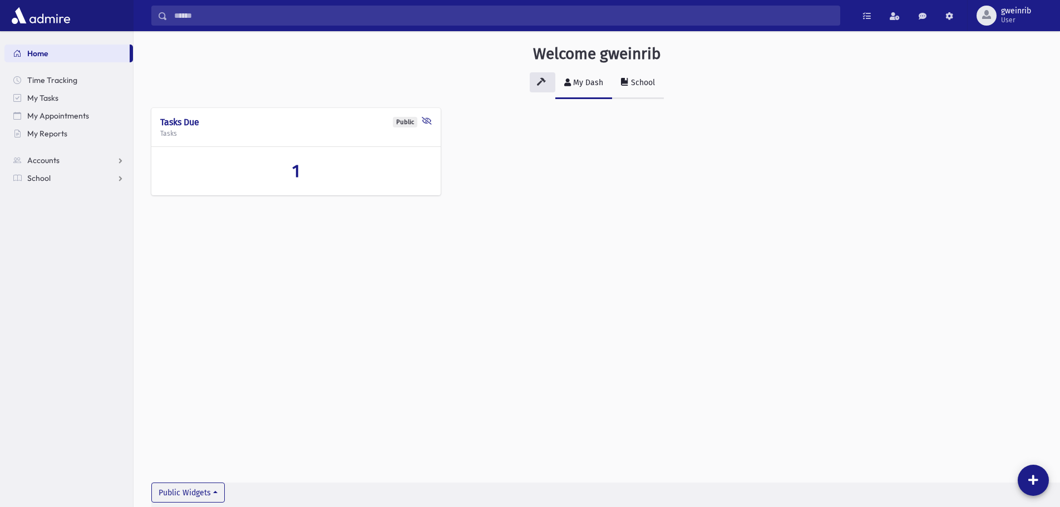
click at [627, 85] on icon at bounding box center [625, 82] width 8 height 8
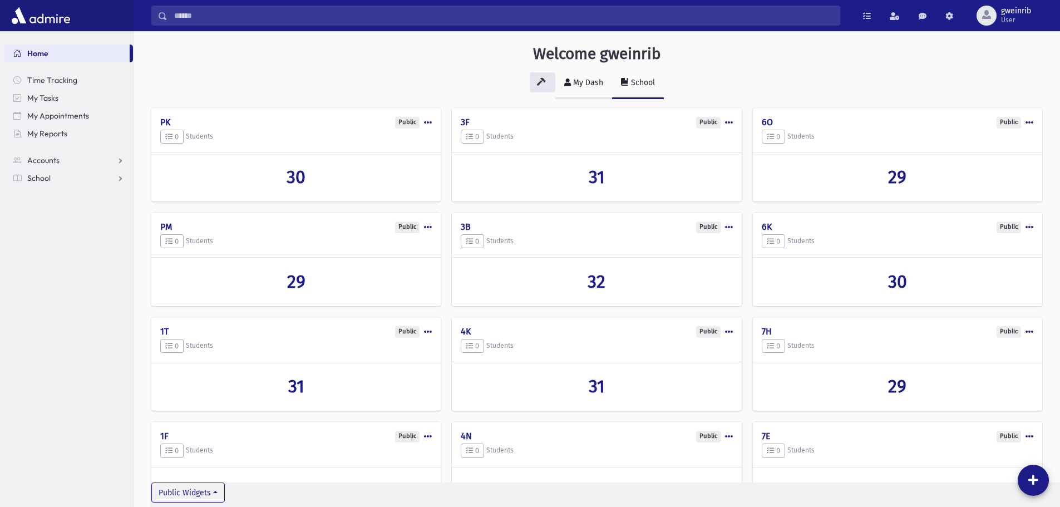
click at [579, 76] on link "My Dash" at bounding box center [583, 83] width 57 height 31
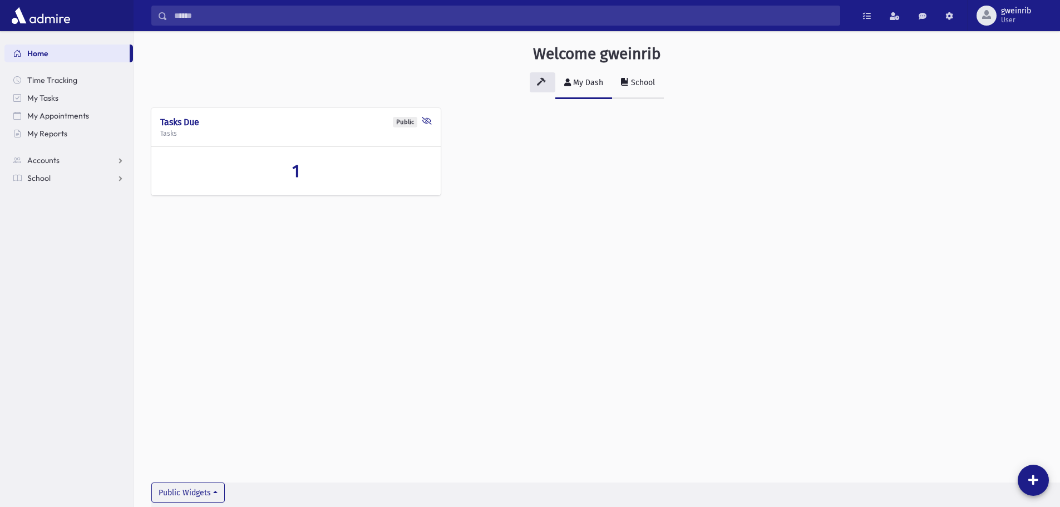
click at [651, 87] on link "School" at bounding box center [638, 83] width 52 height 31
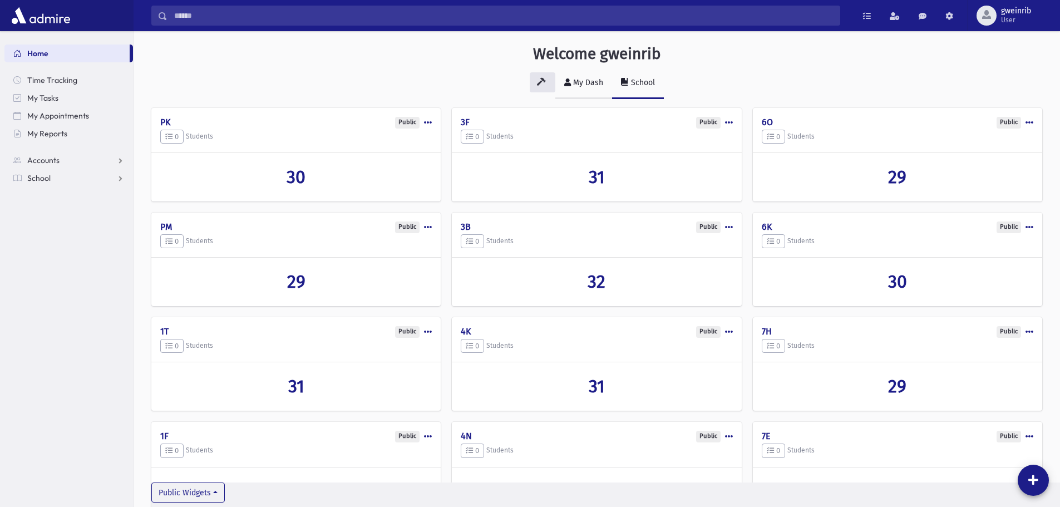
click at [586, 80] on div "My Dash" at bounding box center [587, 82] width 32 height 9
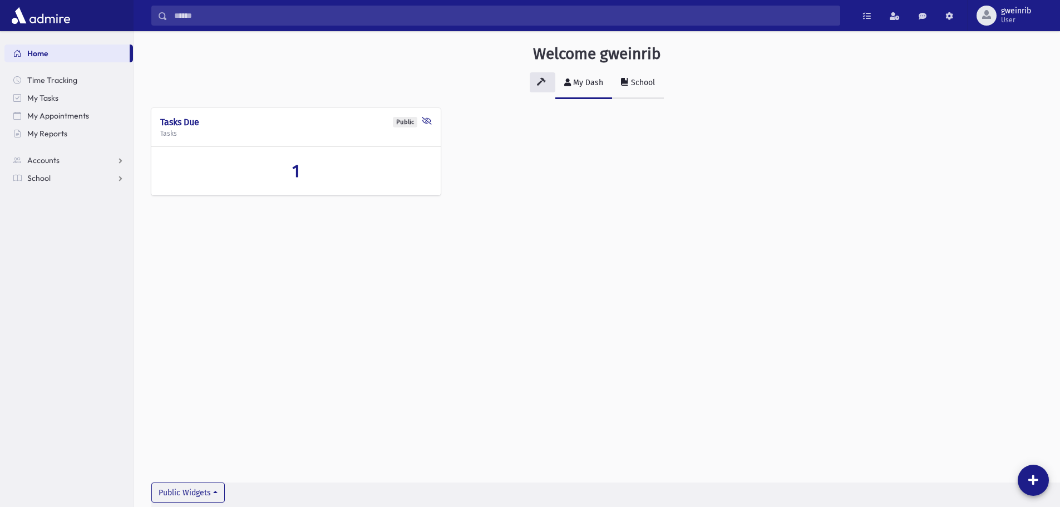
click at [645, 81] on div "School" at bounding box center [642, 82] width 26 height 9
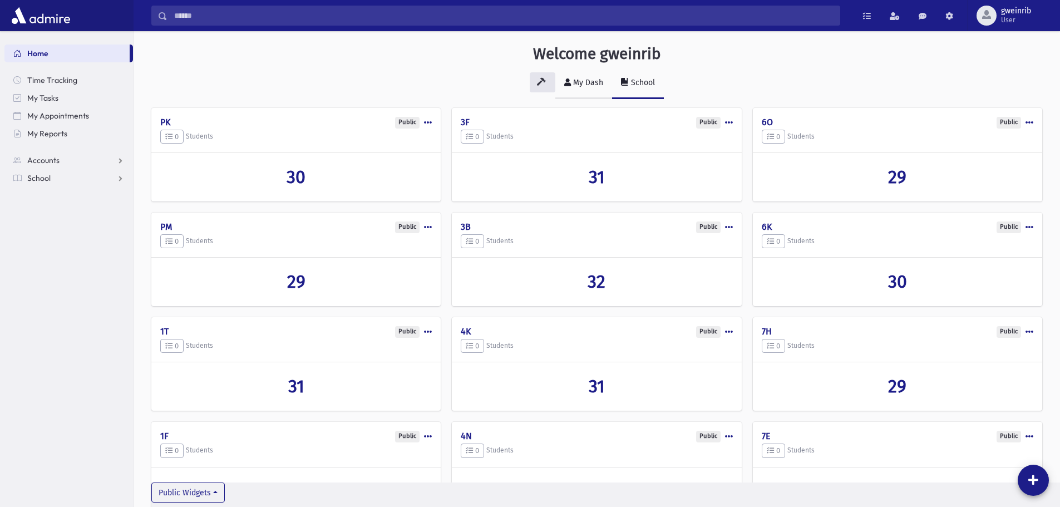
click at [581, 77] on link "My Dash" at bounding box center [583, 83] width 57 height 31
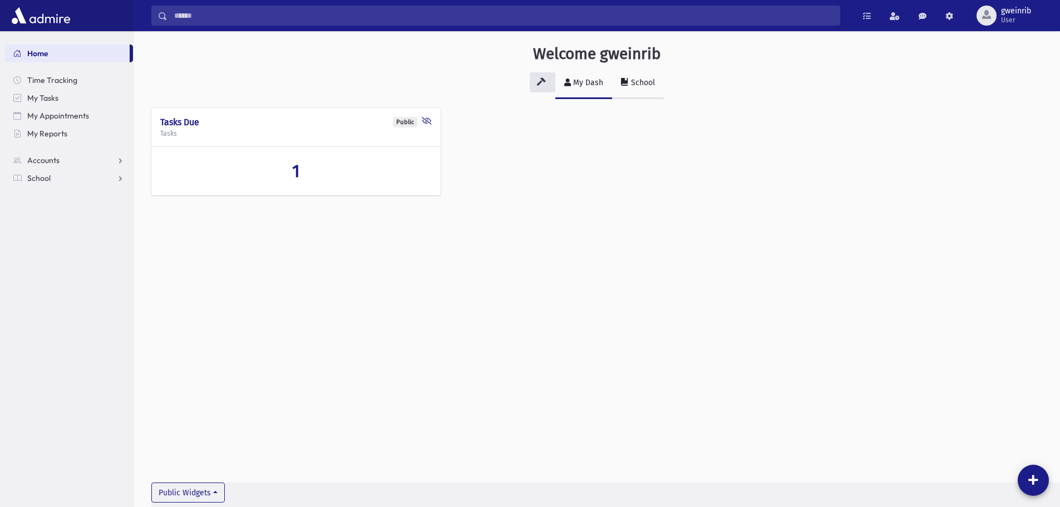
click at [635, 79] on div "School" at bounding box center [642, 82] width 26 height 9
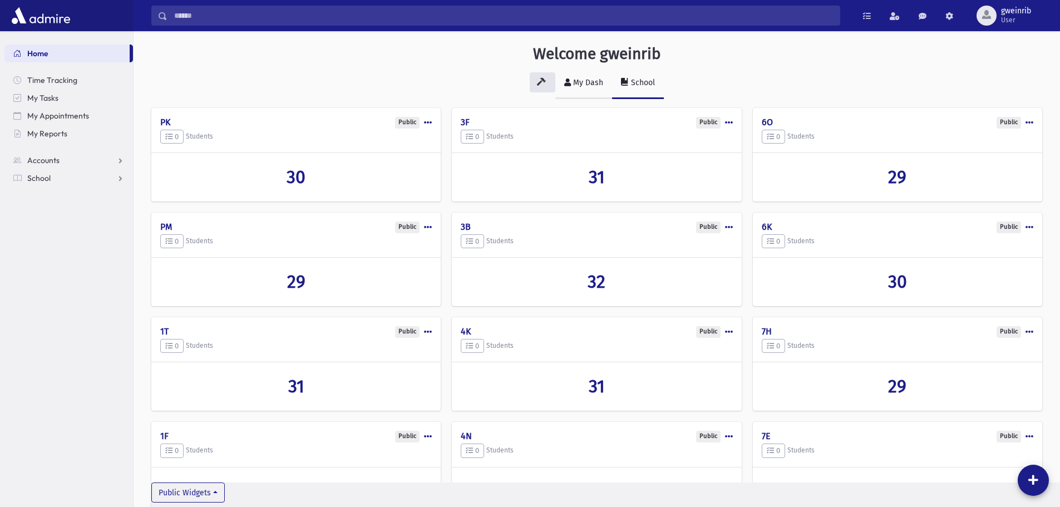
click at [587, 80] on div "My Dash" at bounding box center [587, 82] width 32 height 9
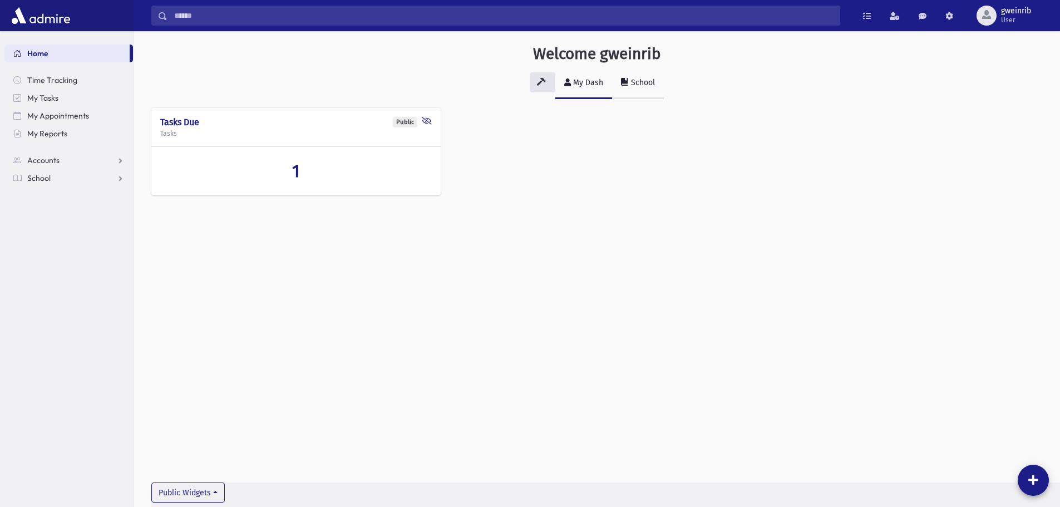
click at [634, 79] on div "School" at bounding box center [642, 82] width 26 height 9
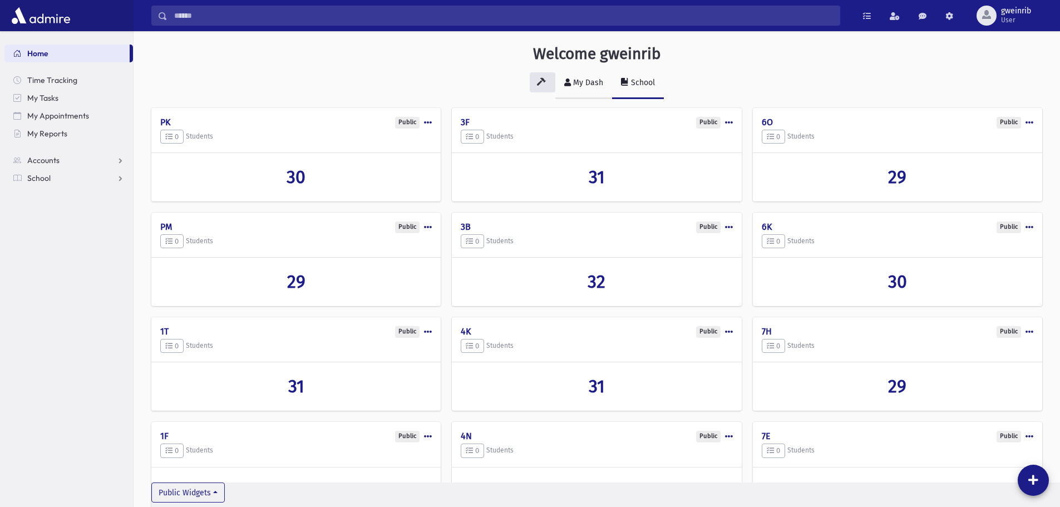
click at [588, 86] on div "My Dash" at bounding box center [587, 82] width 32 height 9
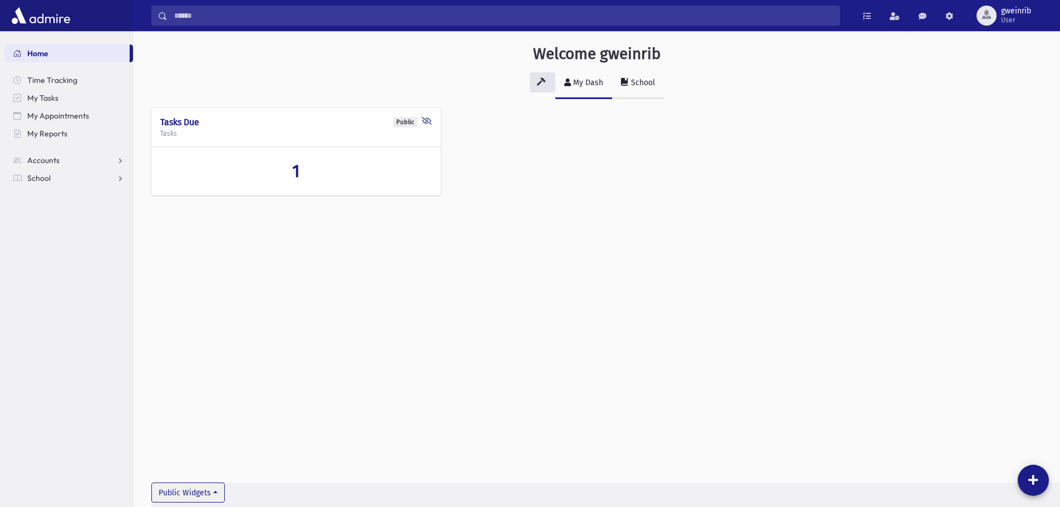
click at [642, 82] on div "School" at bounding box center [642, 82] width 26 height 9
